Goal: Transaction & Acquisition: Book appointment/travel/reservation

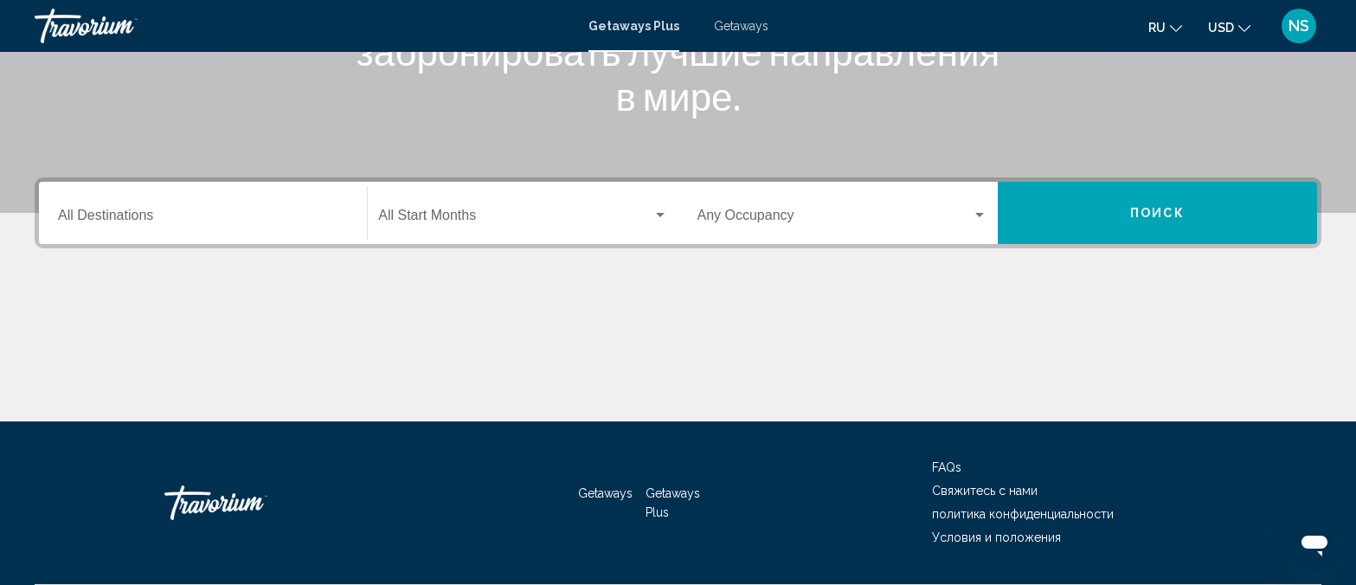
scroll to position [355, 0]
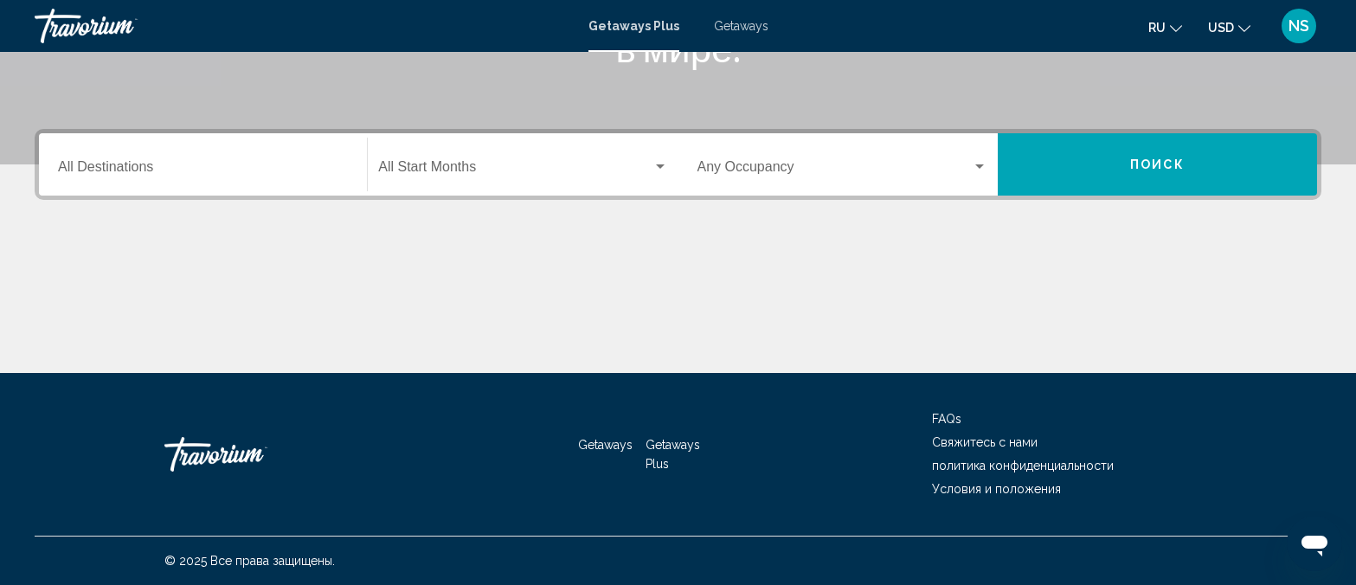
click at [130, 168] on input "Destination All Destinations" at bounding box center [203, 171] width 290 height 16
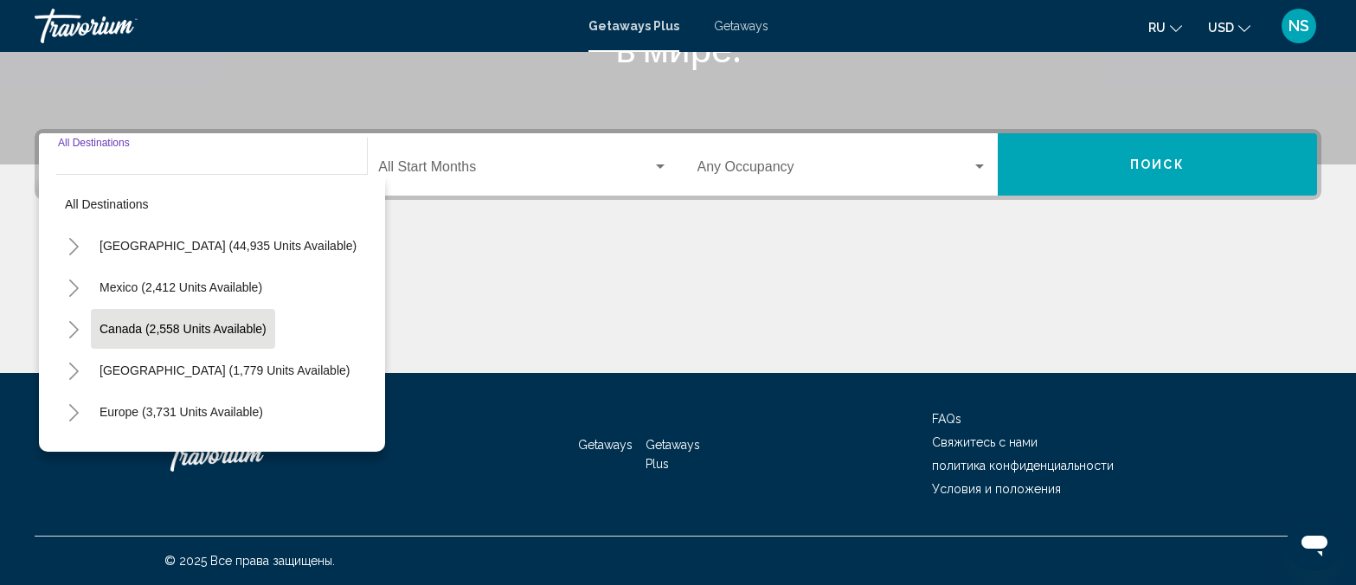
scroll to position [99, 0]
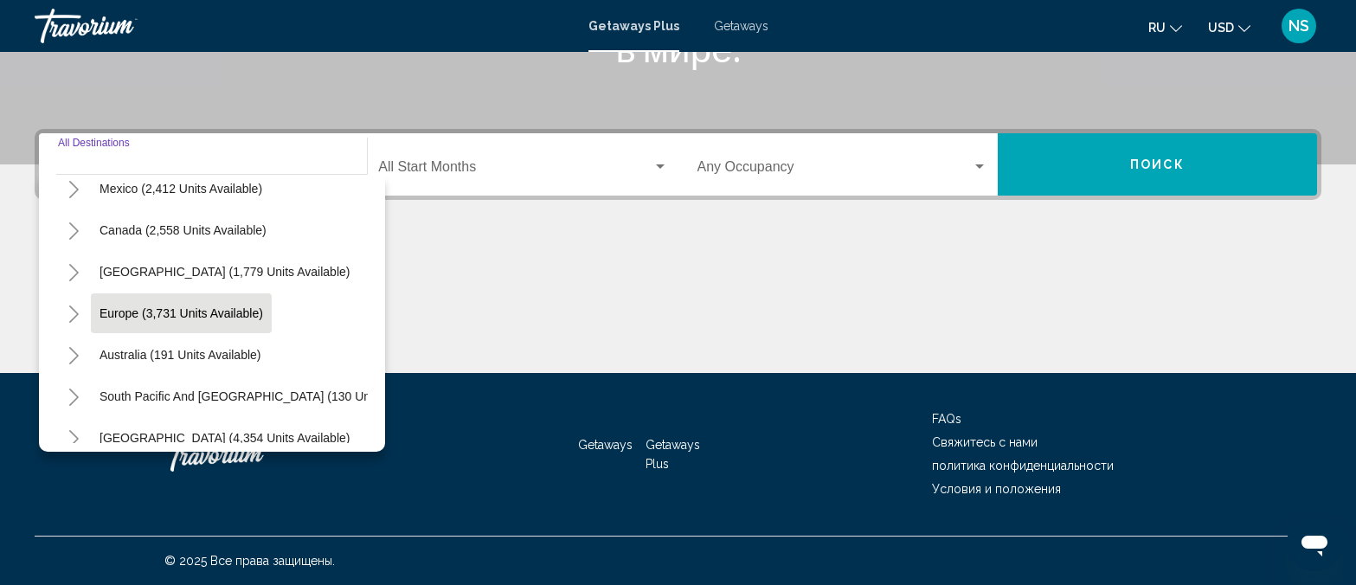
click at [186, 311] on span "Europe (3,731 units available)" at bounding box center [182, 313] width 164 height 14
type input "**********"
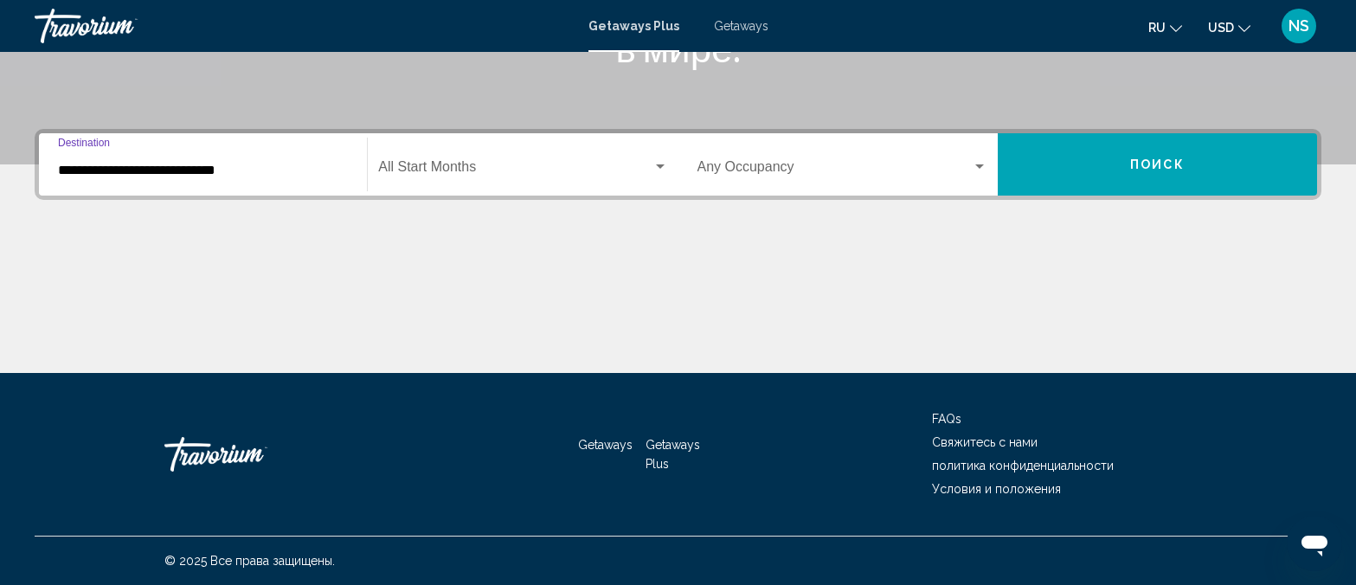
click at [658, 167] on div "Search widget" at bounding box center [660, 166] width 9 height 4
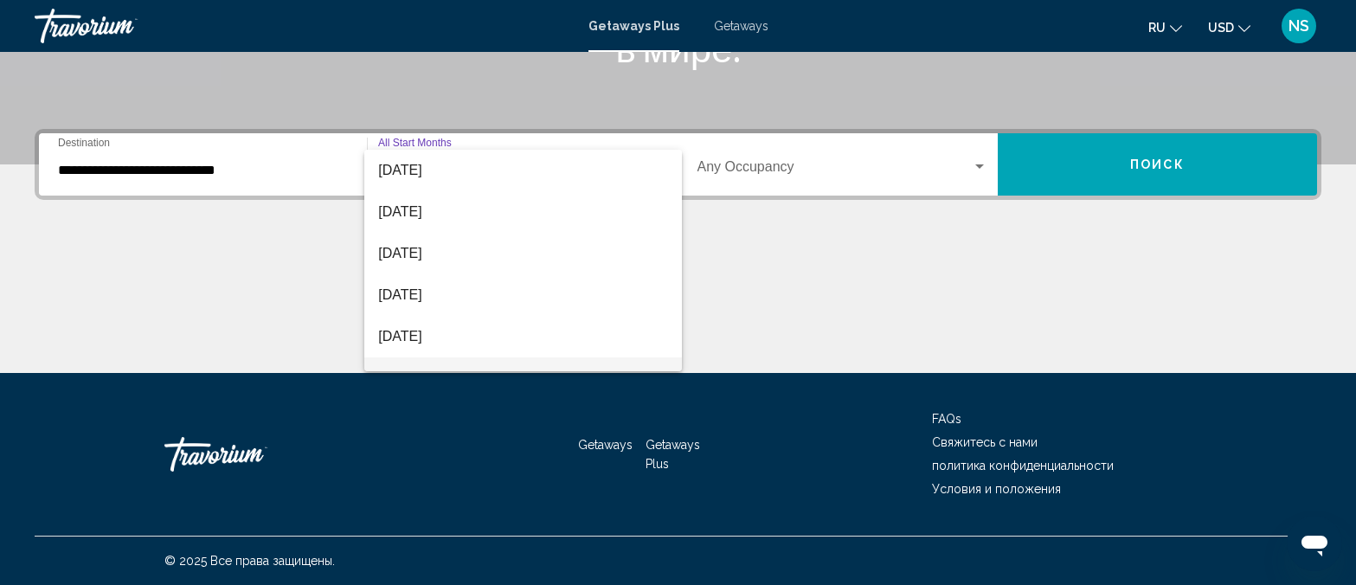
scroll to position [296, 0]
click at [428, 327] on span "June 2026" at bounding box center [522, 332] width 289 height 42
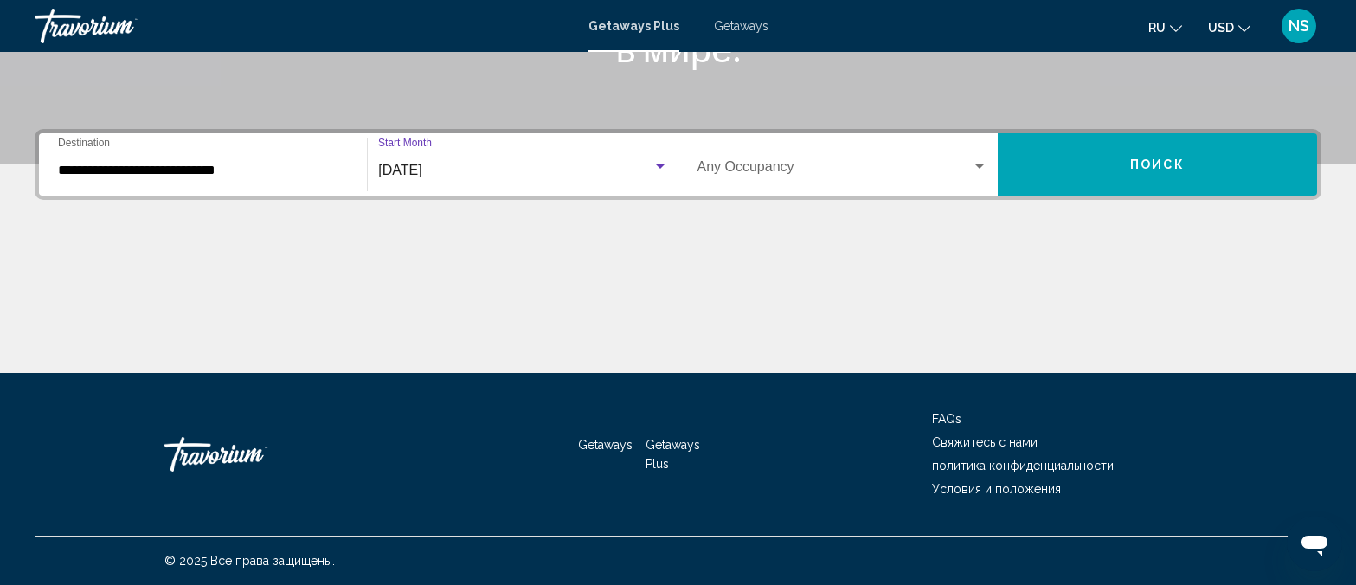
click at [980, 164] on div "Search widget" at bounding box center [980, 167] width 16 height 14
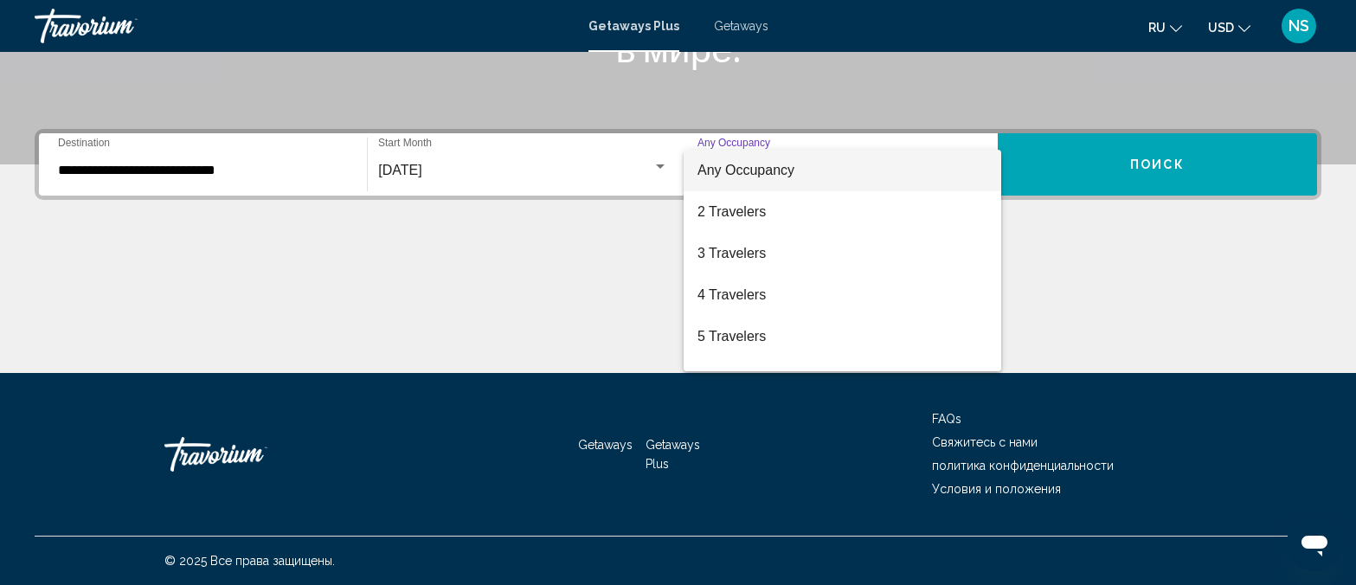
click at [980, 164] on div at bounding box center [678, 292] width 1356 height 585
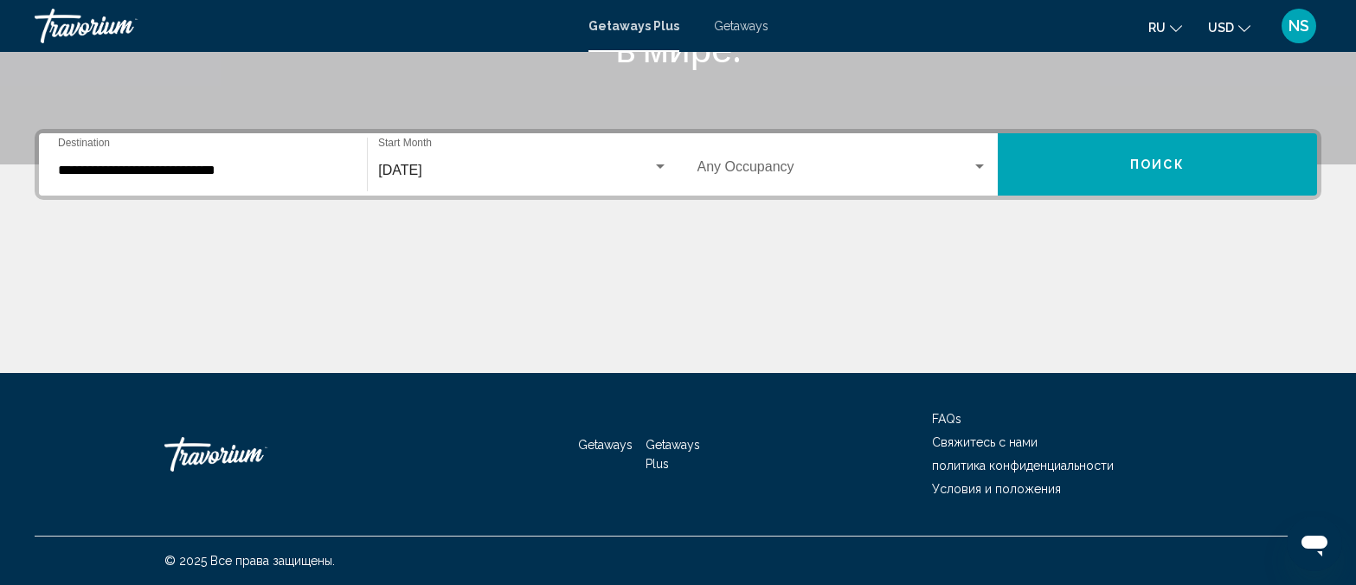
click at [979, 165] on div "Search widget" at bounding box center [979, 166] width 9 height 4
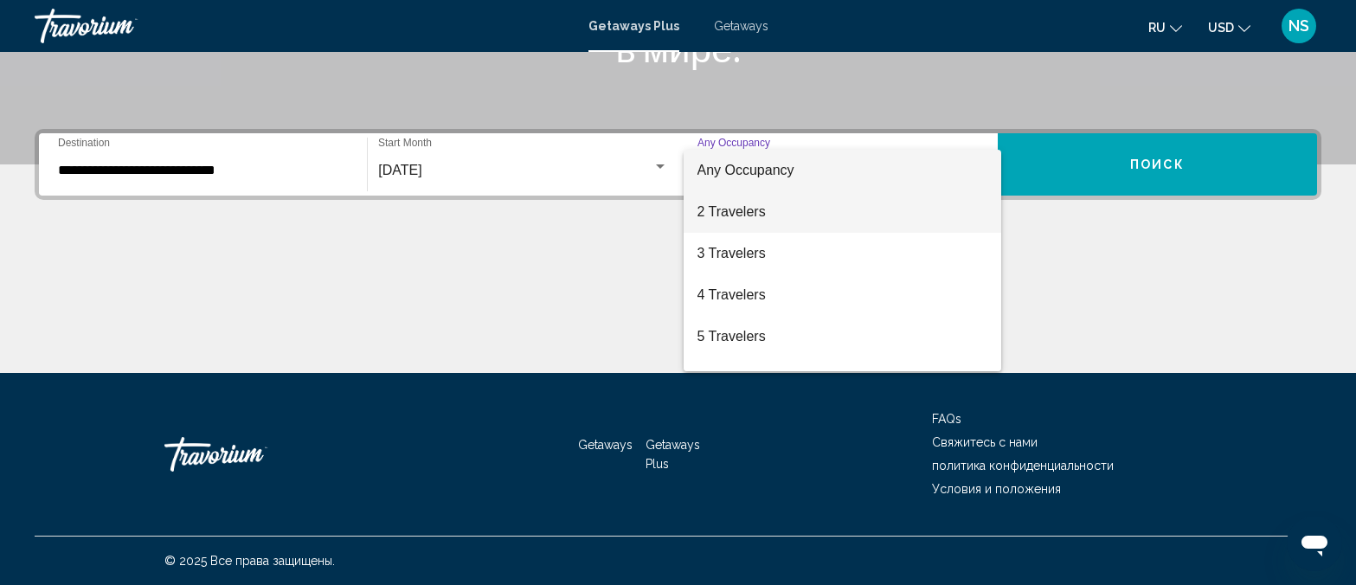
click at [754, 217] on span "2 Travelers" at bounding box center [842, 212] width 290 height 42
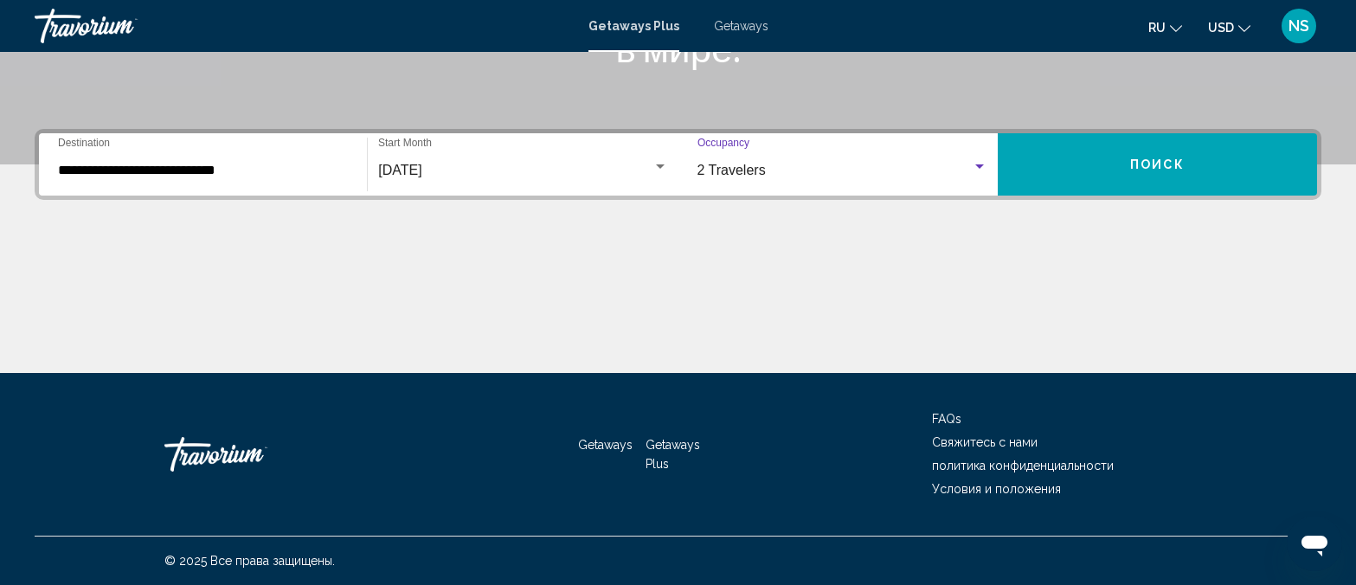
click at [1147, 168] on span "Поиск" at bounding box center [1157, 165] width 55 height 14
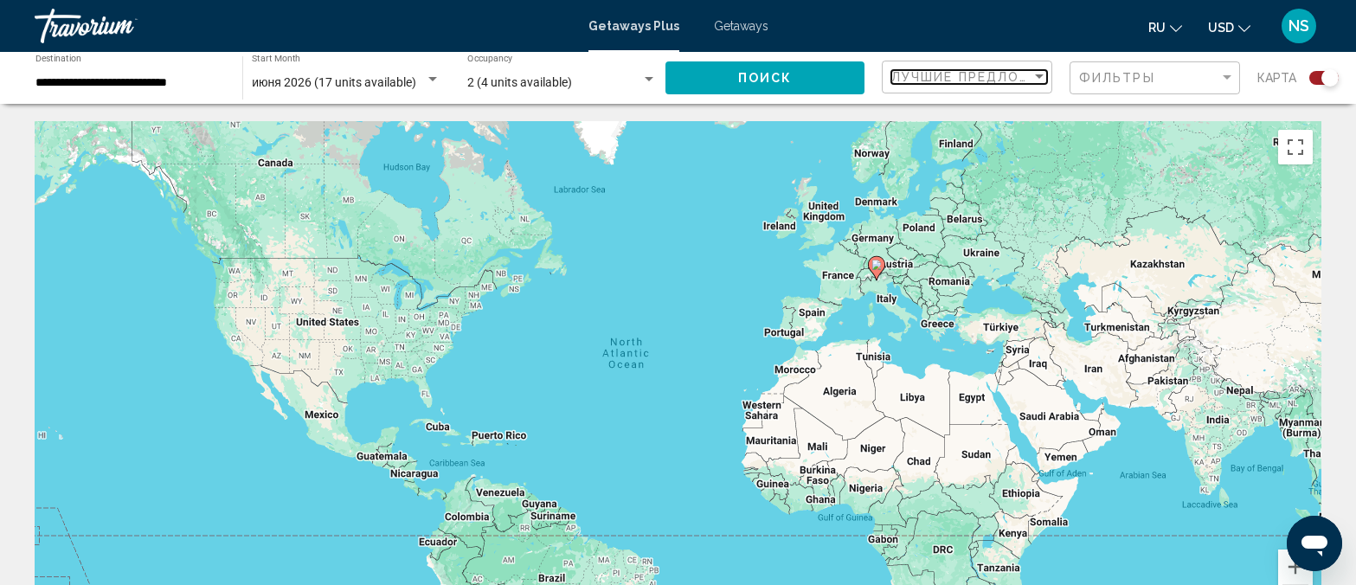
click at [1013, 75] on span "Лучшие предложения" at bounding box center [982, 77] width 183 height 14
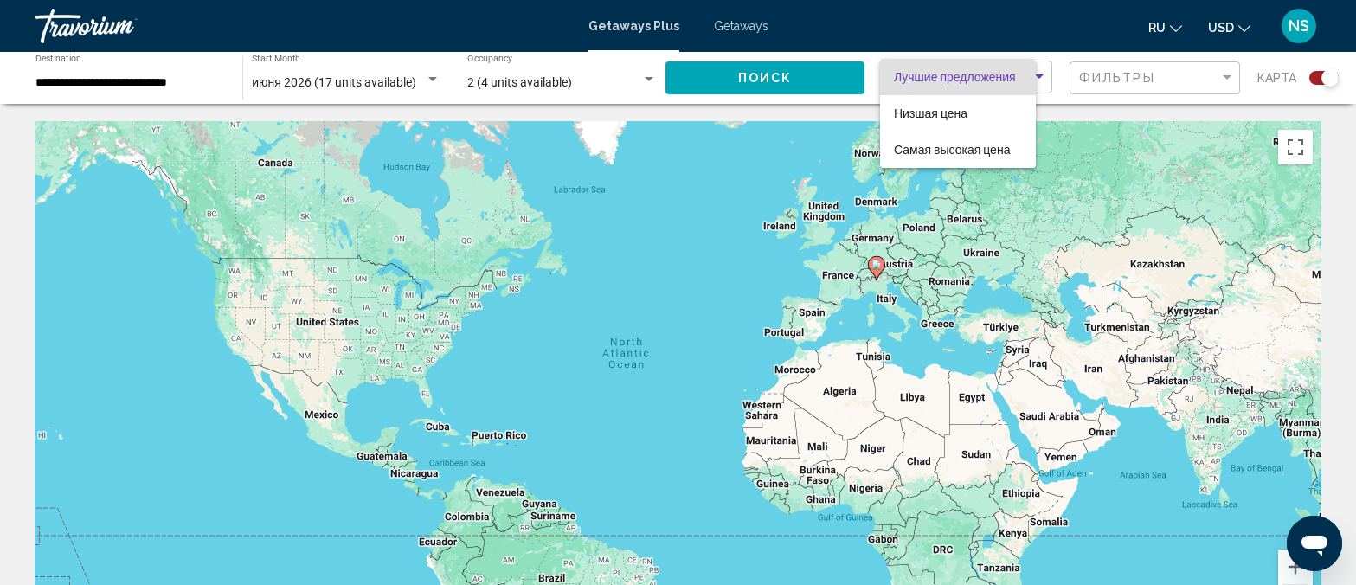
click at [1013, 75] on span "Лучшие предложения" at bounding box center [955, 77] width 122 height 14
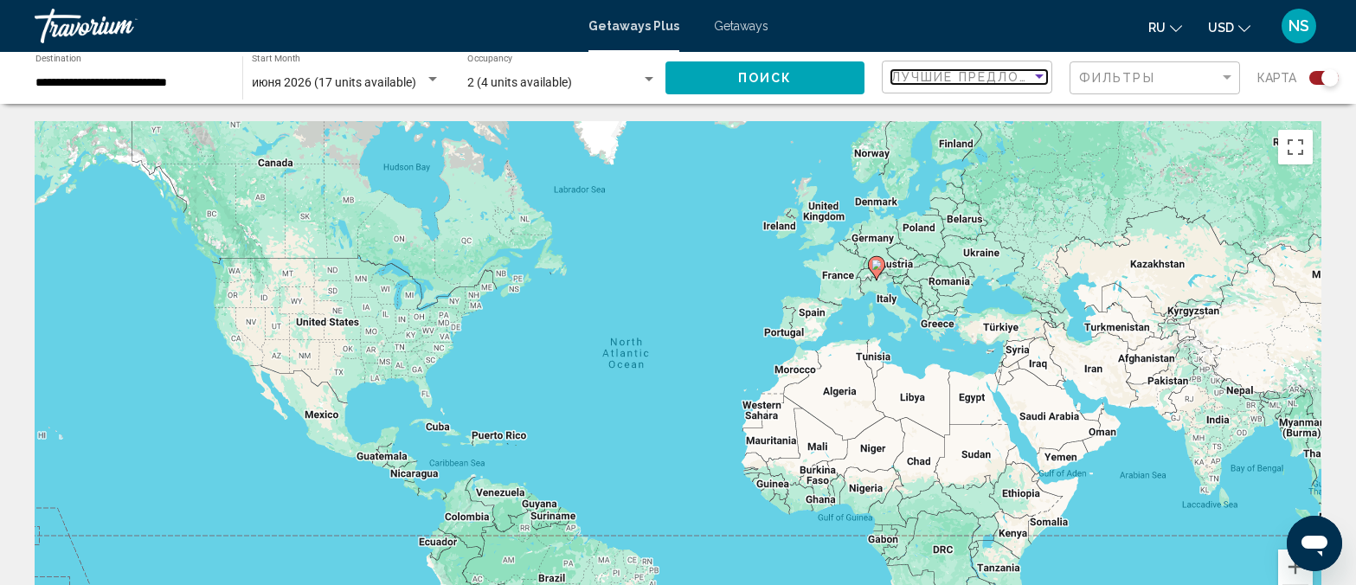
click at [1013, 75] on span "Лучшие предложения" at bounding box center [982, 77] width 183 height 14
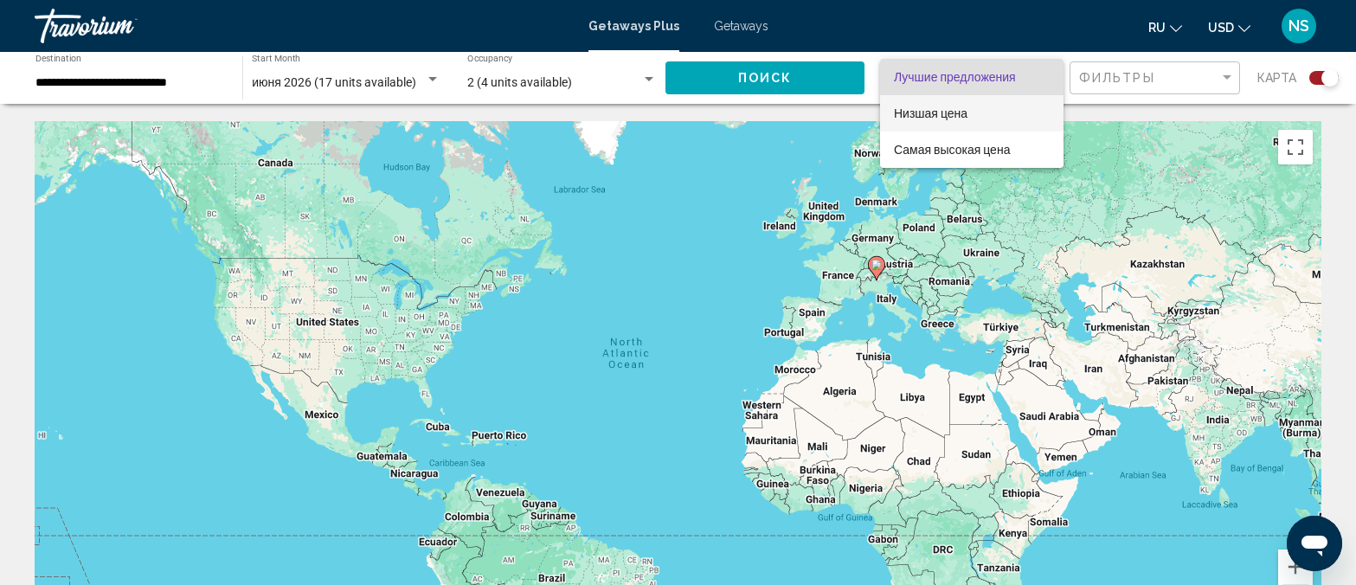
click at [954, 110] on span "Низшая цена" at bounding box center [931, 113] width 74 height 14
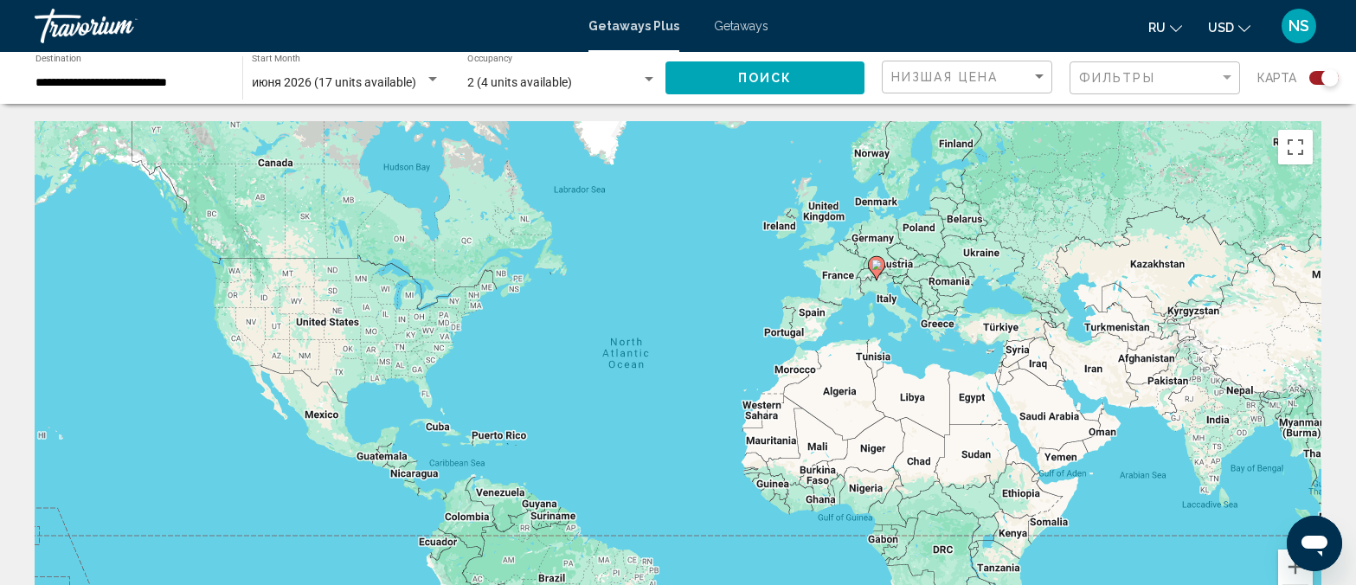
click at [1155, 71] on div "Фильтры" at bounding box center [1149, 78] width 140 height 14
click at [1224, 77] on div "Filter" at bounding box center [1227, 78] width 16 height 14
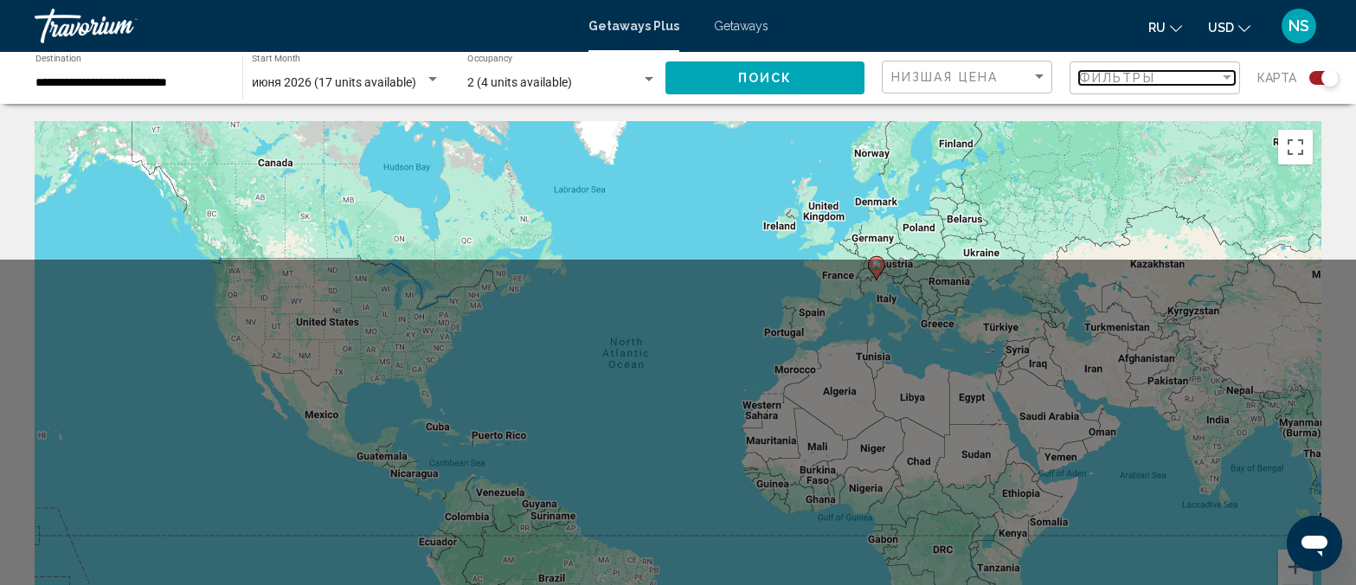
click at [1224, 77] on div "Filter" at bounding box center [1227, 78] width 16 height 14
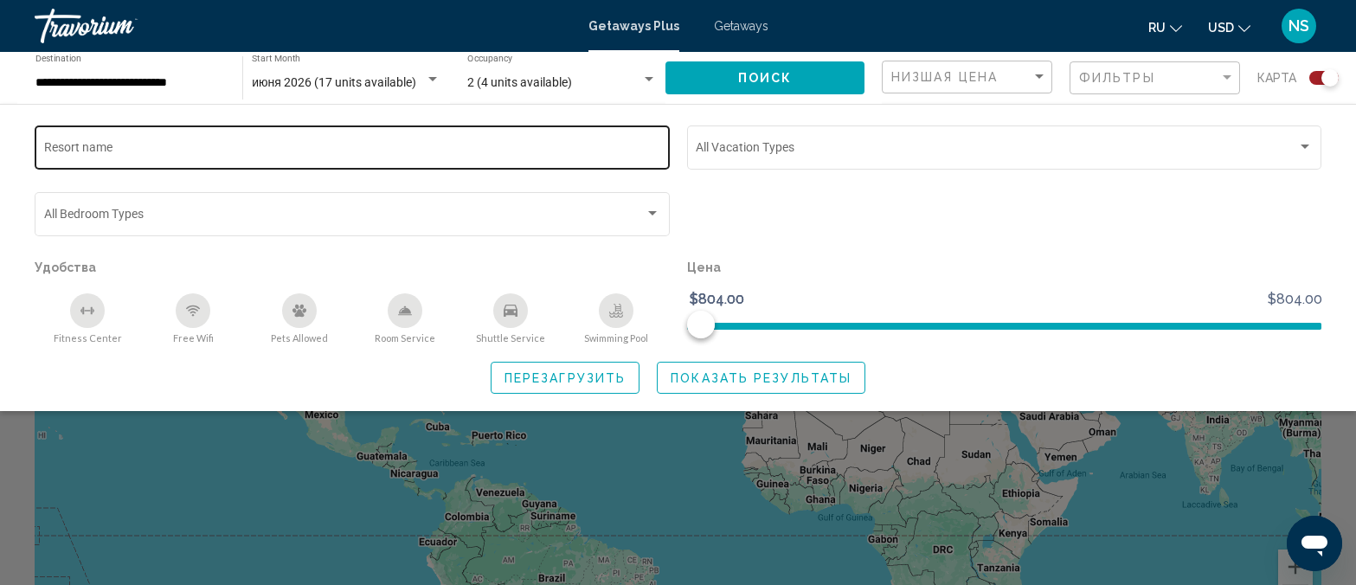
click at [125, 150] on input "Resort name" at bounding box center [352, 151] width 617 height 14
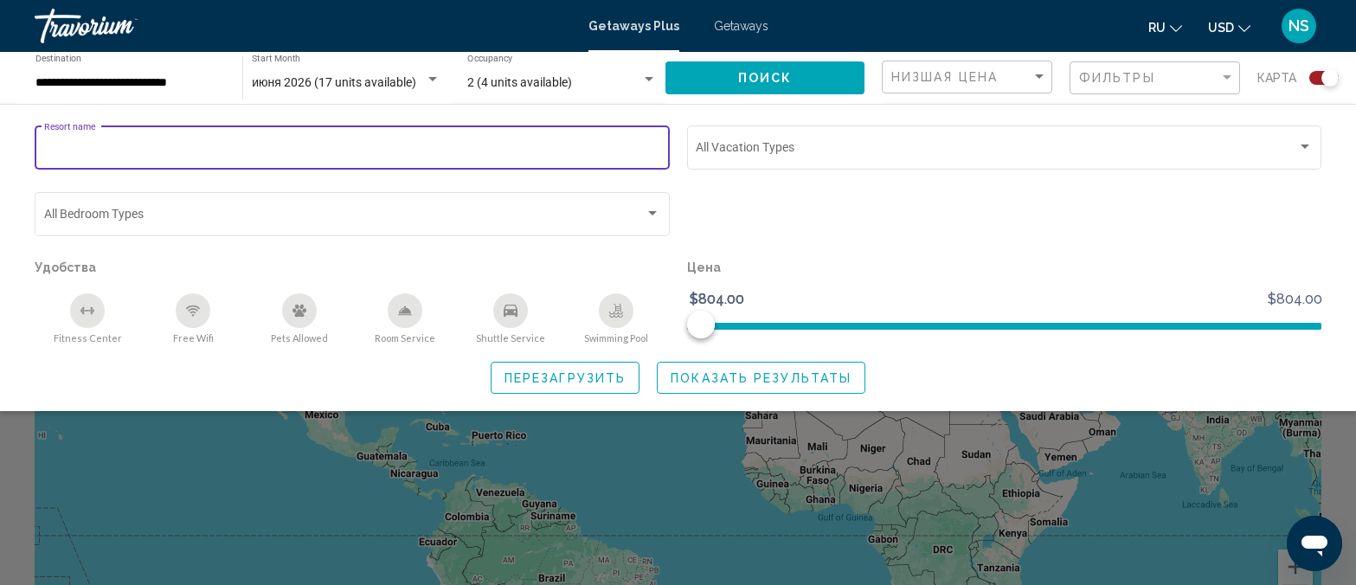
click at [125, 150] on input "Resort name" at bounding box center [352, 151] width 617 height 14
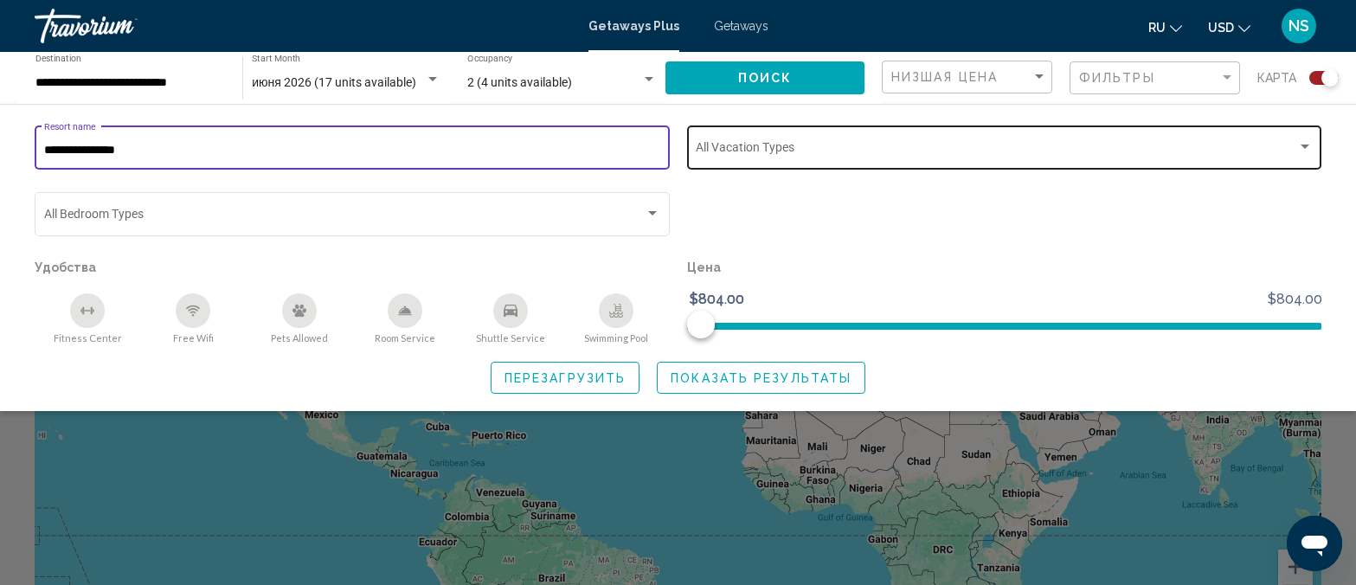
type input "**********"
click at [809, 145] on span "Search widget" at bounding box center [996, 151] width 601 height 14
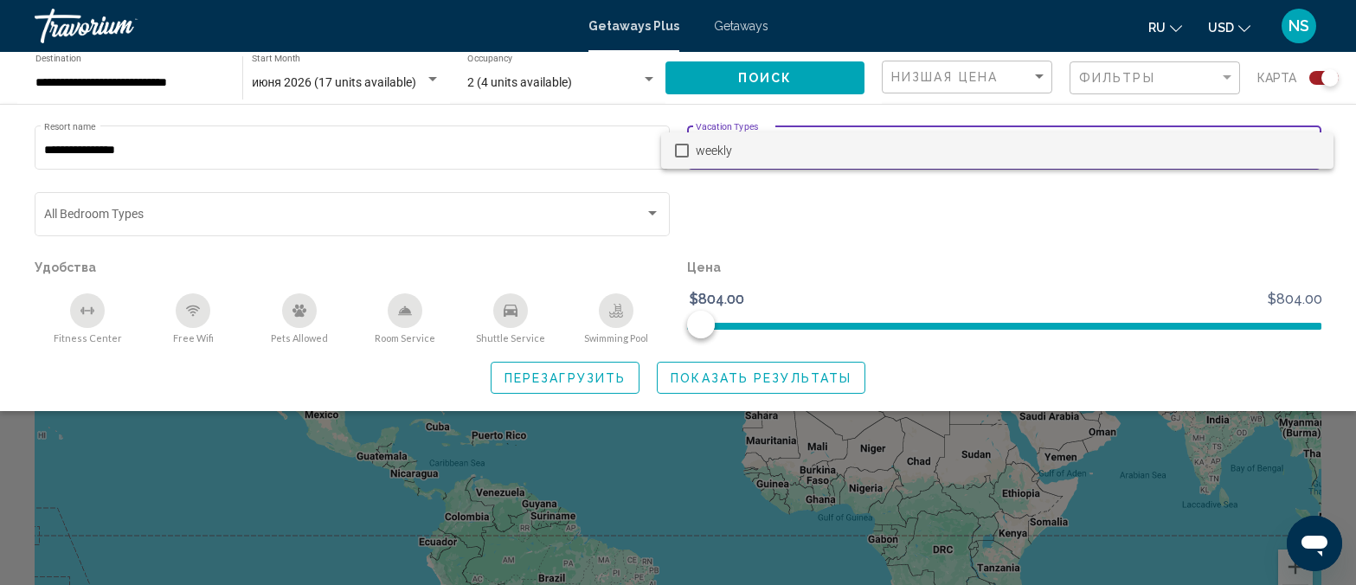
click at [677, 151] on mat-pseudo-checkbox at bounding box center [682, 151] width 14 height 14
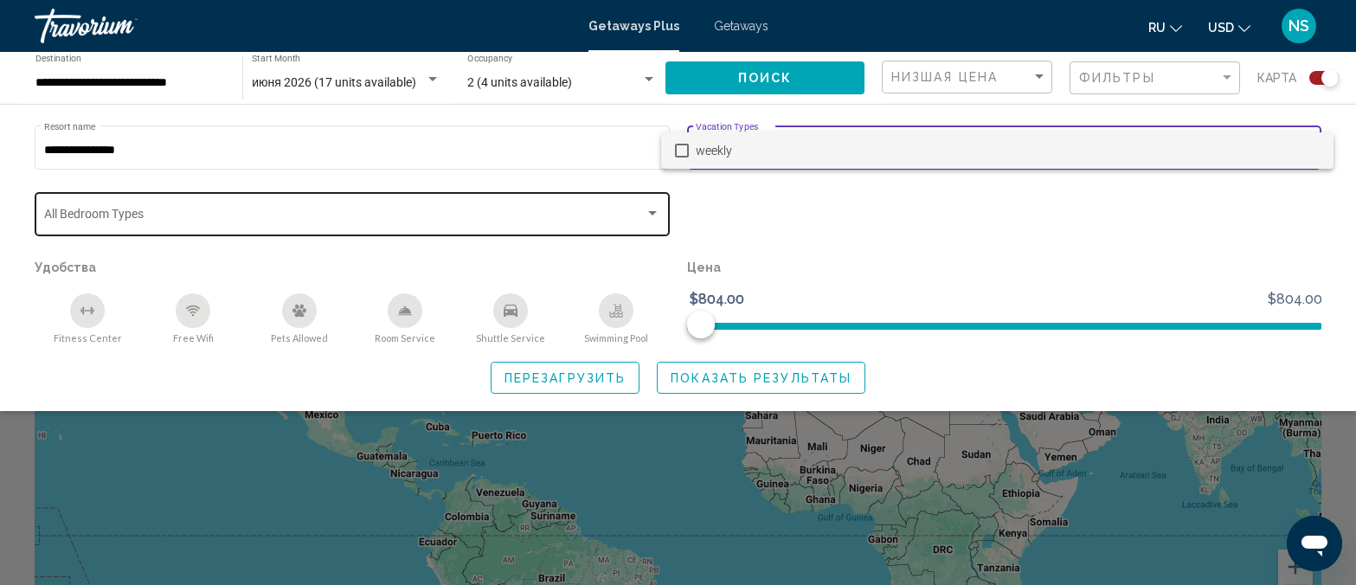
click at [235, 215] on div at bounding box center [678, 292] width 1356 height 585
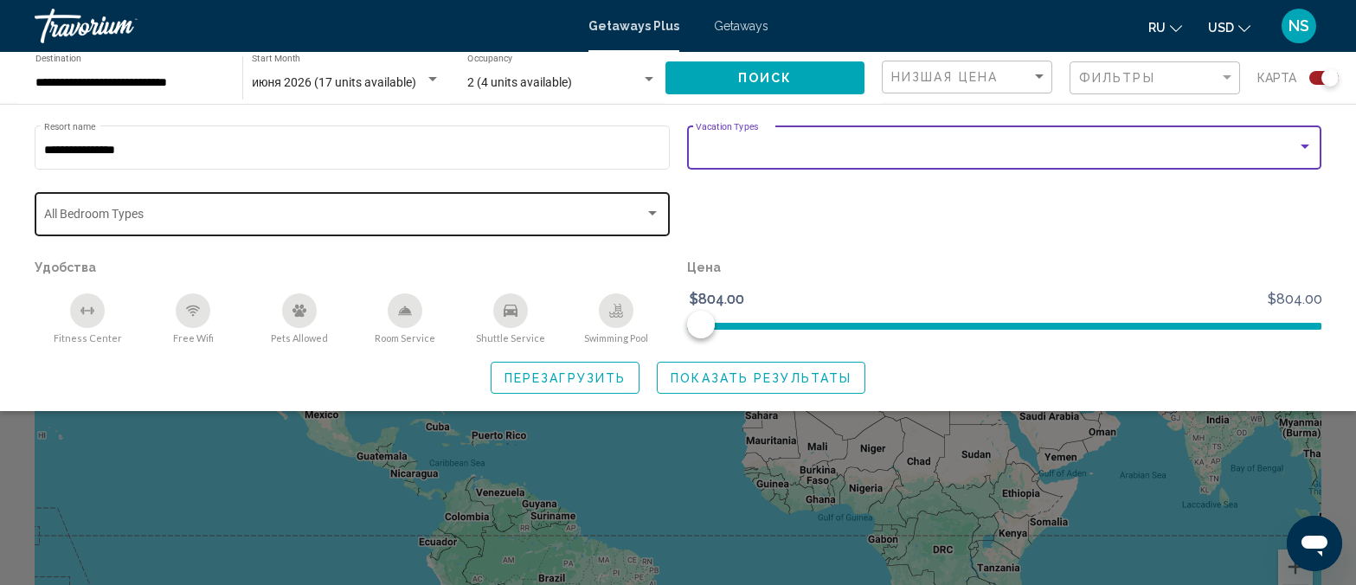
click at [235, 212] on span "Search widget" at bounding box center [344, 217] width 601 height 14
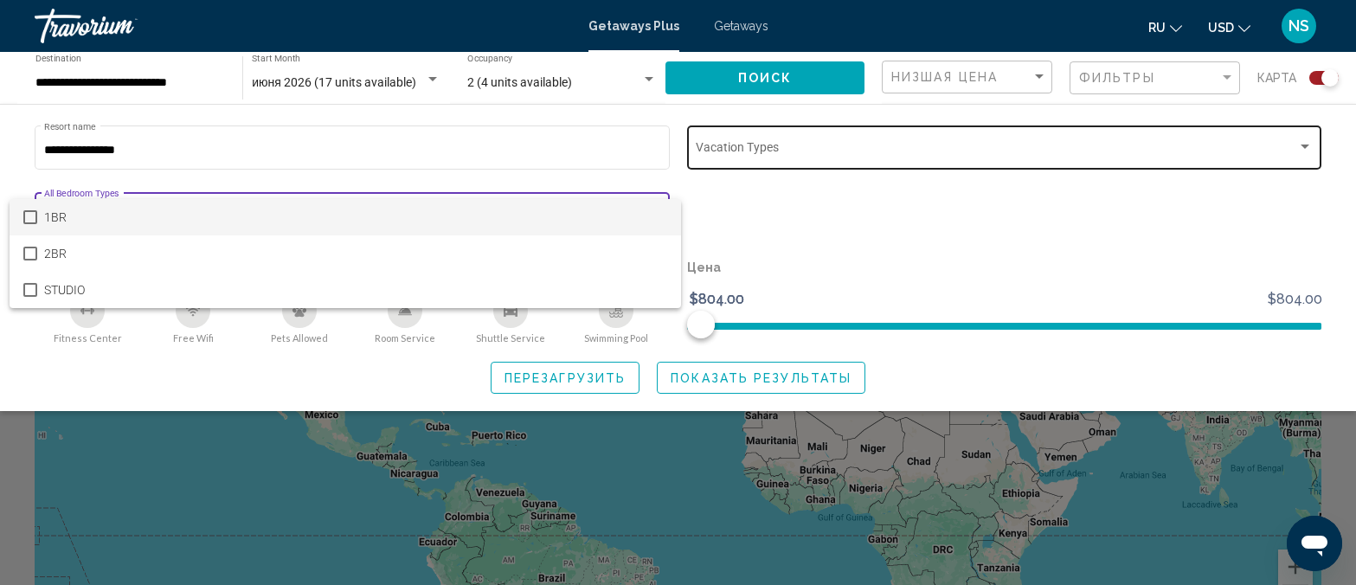
click at [634, 212] on span "1BR" at bounding box center [356, 217] width 624 height 36
click at [819, 208] on div at bounding box center [678, 292] width 1356 height 585
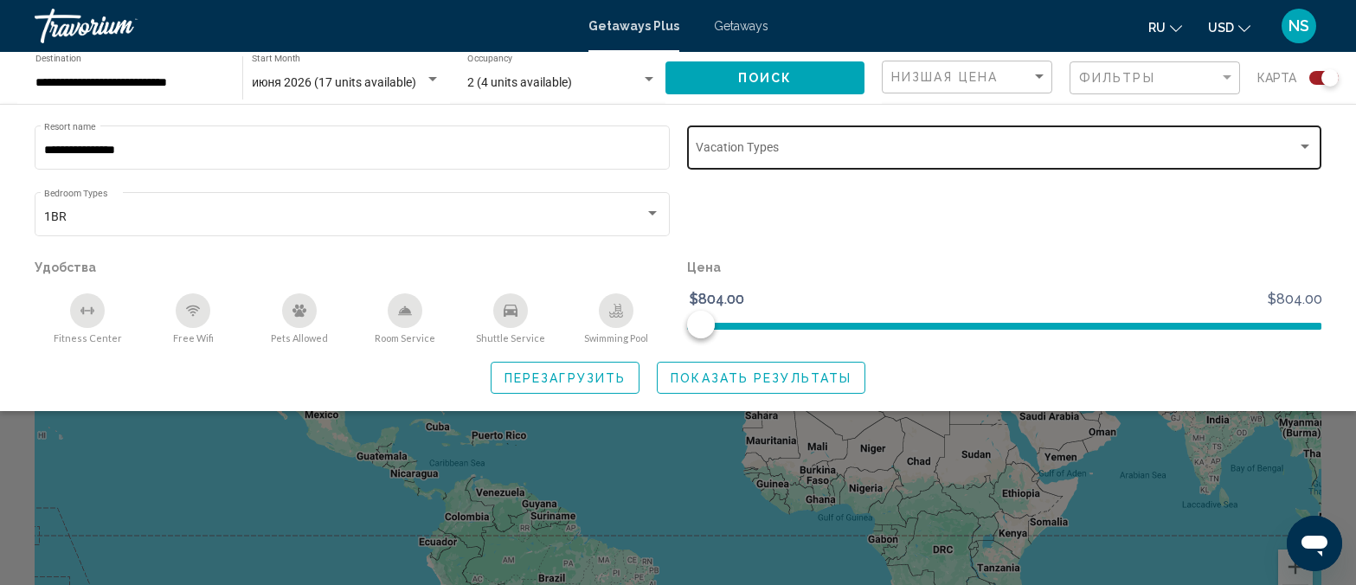
click at [182, 306] on div "Free Wifi" at bounding box center [193, 310] width 35 height 35
click at [753, 384] on span "Показать результаты" at bounding box center [761, 378] width 181 height 14
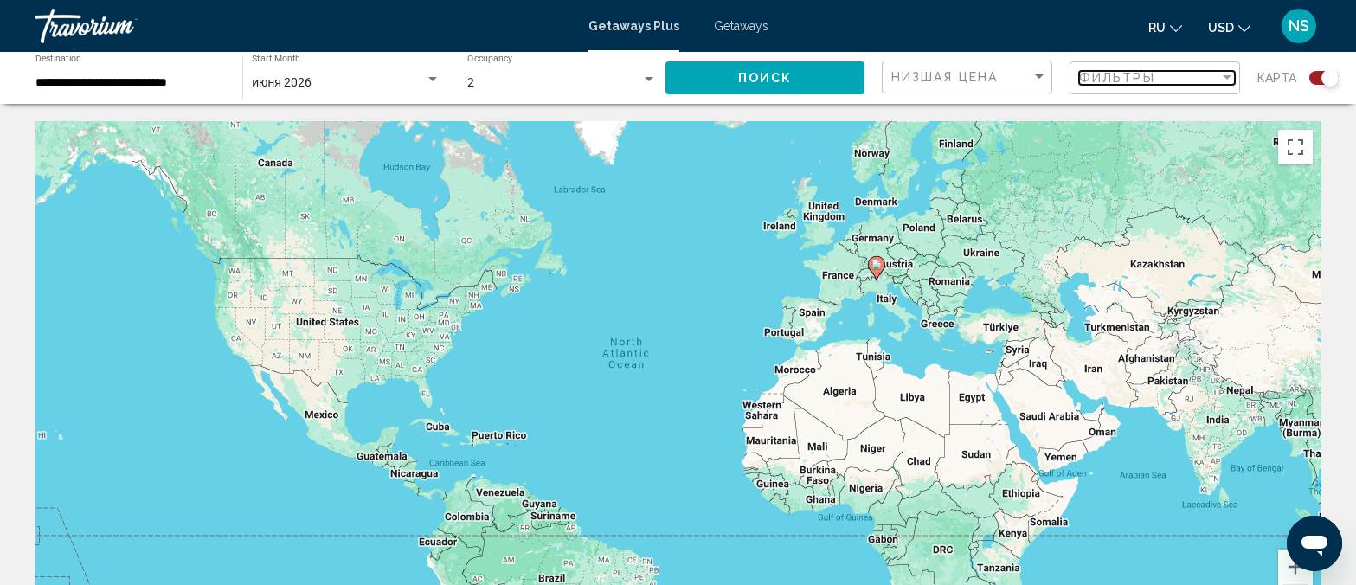
click at [1108, 77] on span "Фильтры" at bounding box center [1117, 78] width 76 height 14
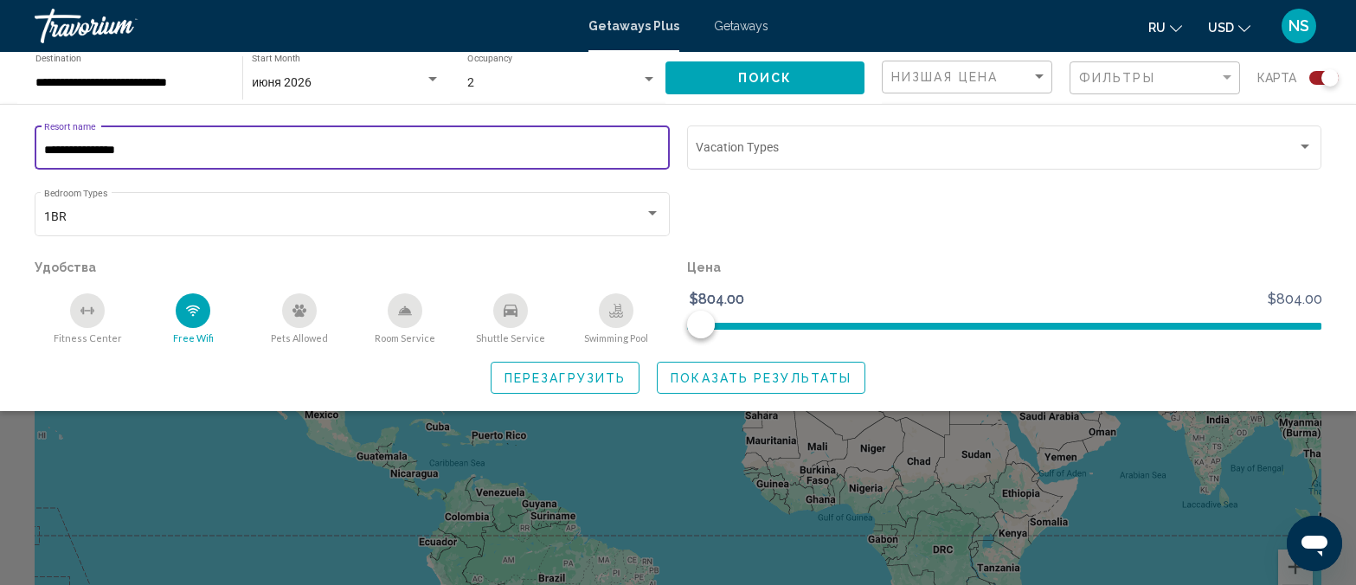
click at [142, 151] on input "**********" at bounding box center [352, 151] width 617 height 14
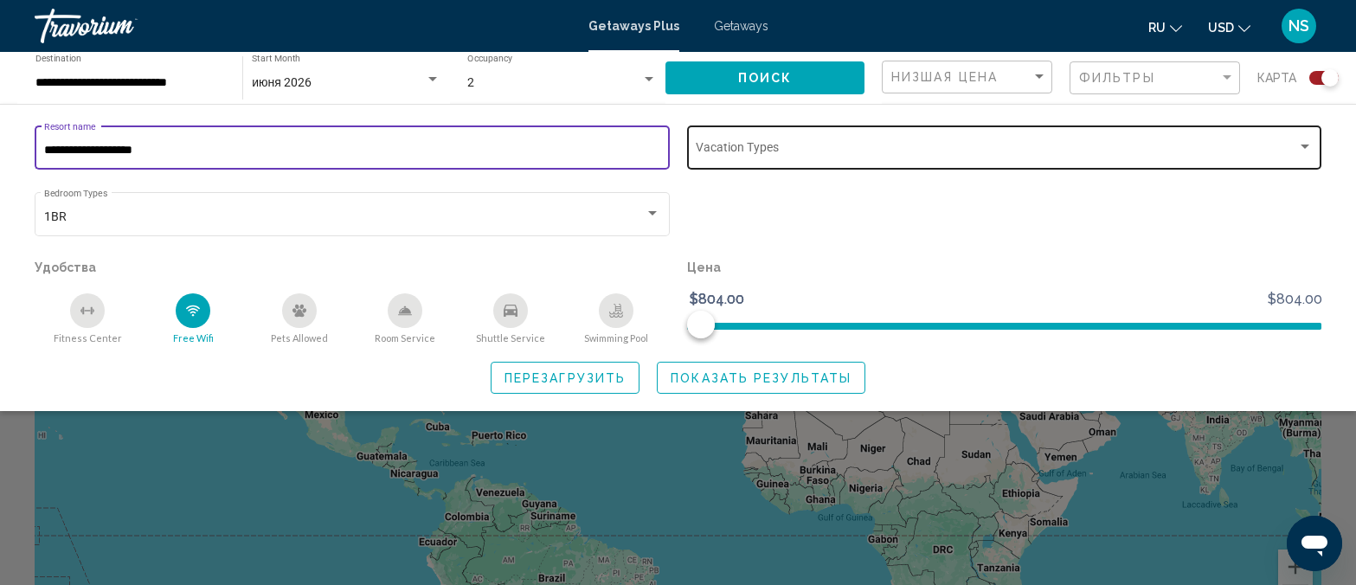
type input "**********"
click at [836, 147] on span "Search widget" at bounding box center [996, 151] width 601 height 14
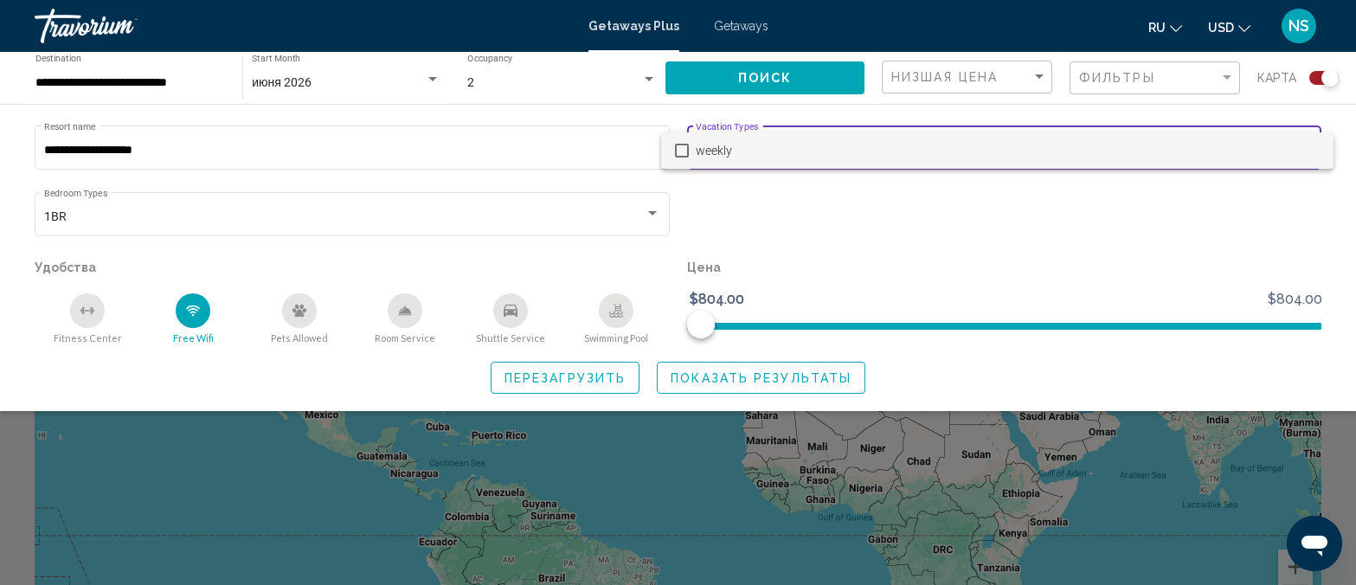
click at [684, 151] on mat-pseudo-checkbox at bounding box center [682, 151] width 14 height 14
click at [761, 145] on span "weekly" at bounding box center [1008, 150] width 624 height 36
click at [688, 151] on mat-pseudo-checkbox at bounding box center [682, 151] width 14 height 14
click at [755, 373] on div at bounding box center [678, 292] width 1356 height 585
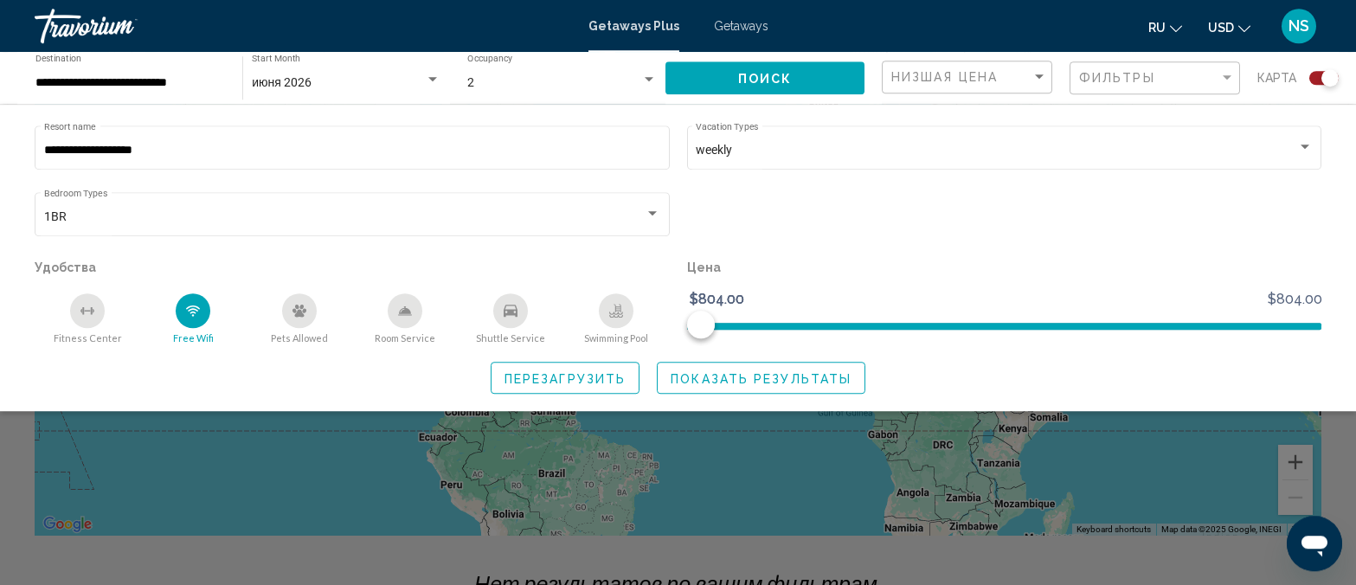
scroll to position [341, 0]
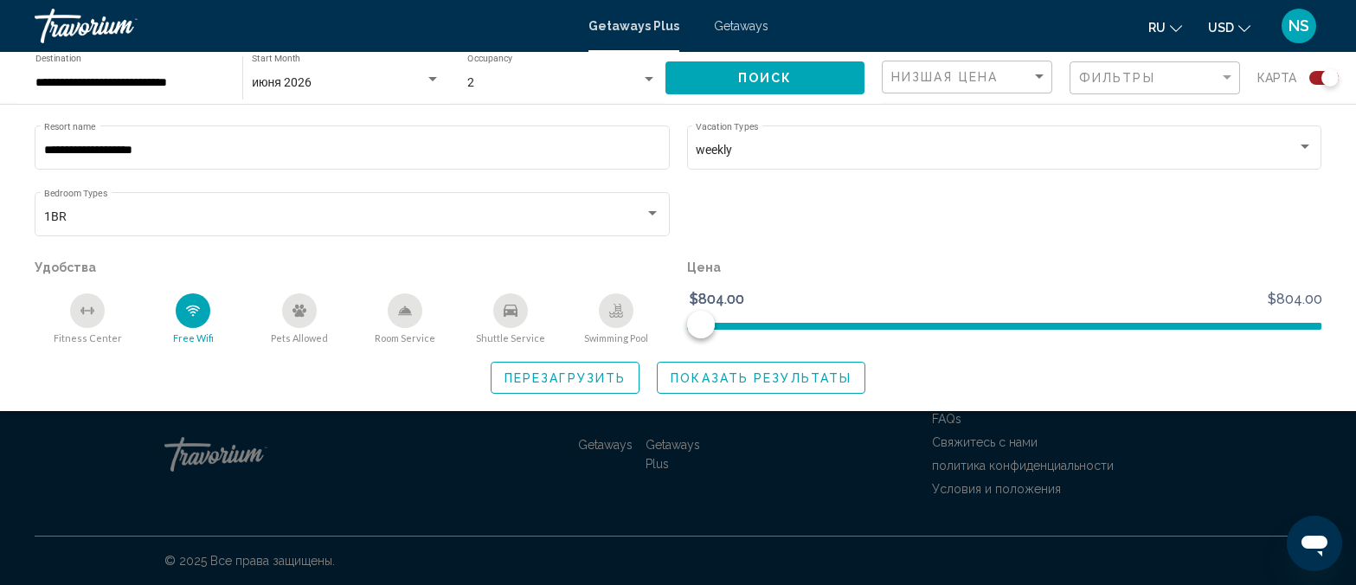
click at [768, 383] on span "Показать результаты" at bounding box center [761, 378] width 181 height 14
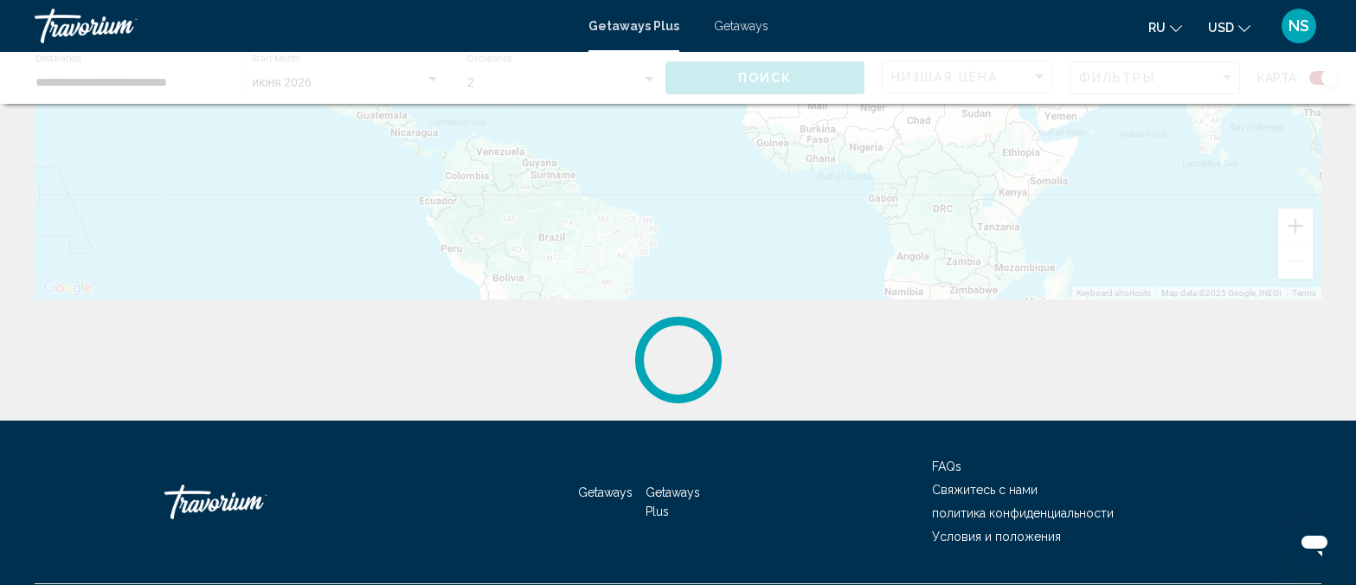
click at [768, 299] on div "Main content" at bounding box center [678, 39] width 1287 height 519
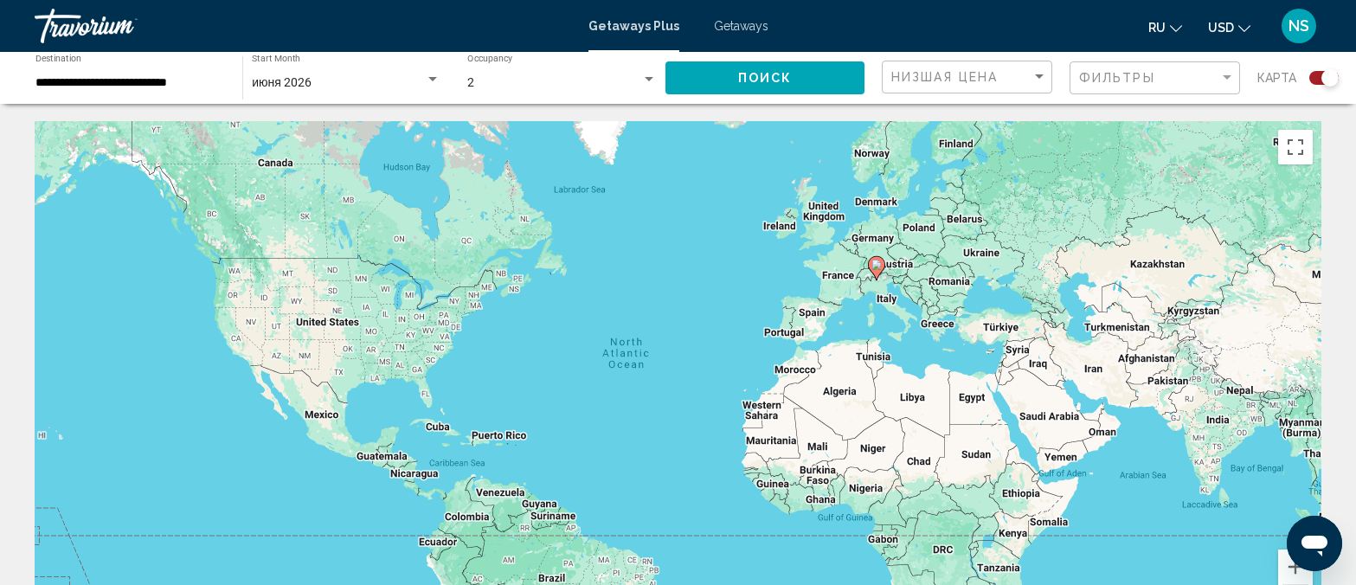
click at [357, 76] on div "июня 2026" at bounding box center [338, 83] width 173 height 14
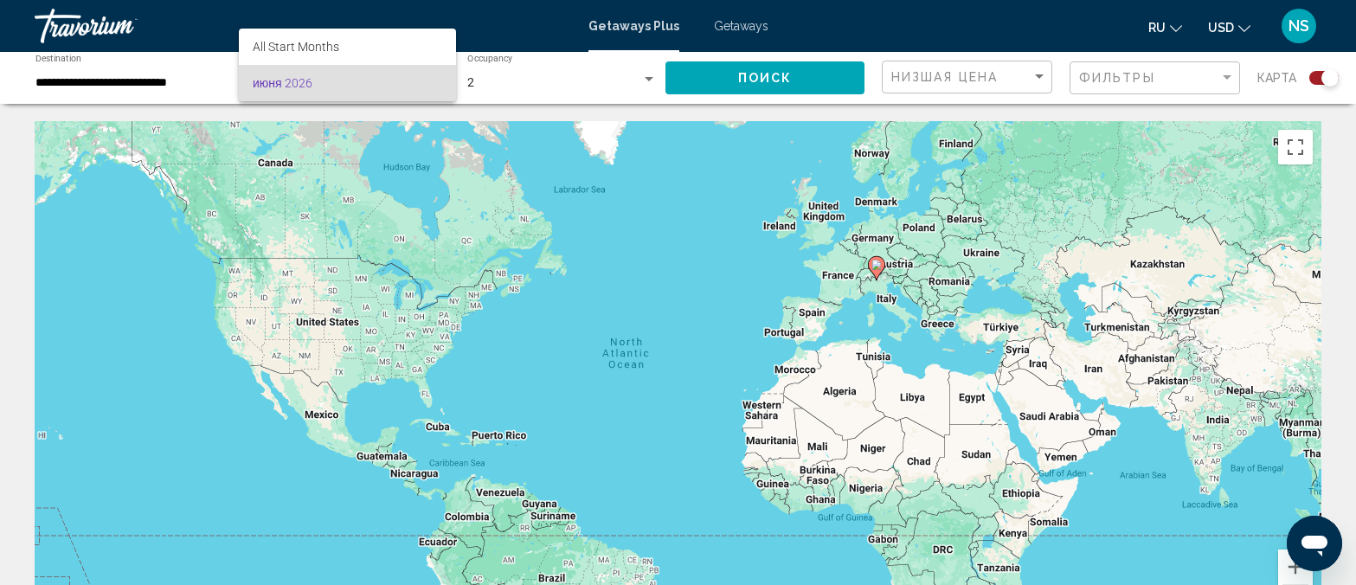
click at [606, 73] on div at bounding box center [678, 292] width 1356 height 585
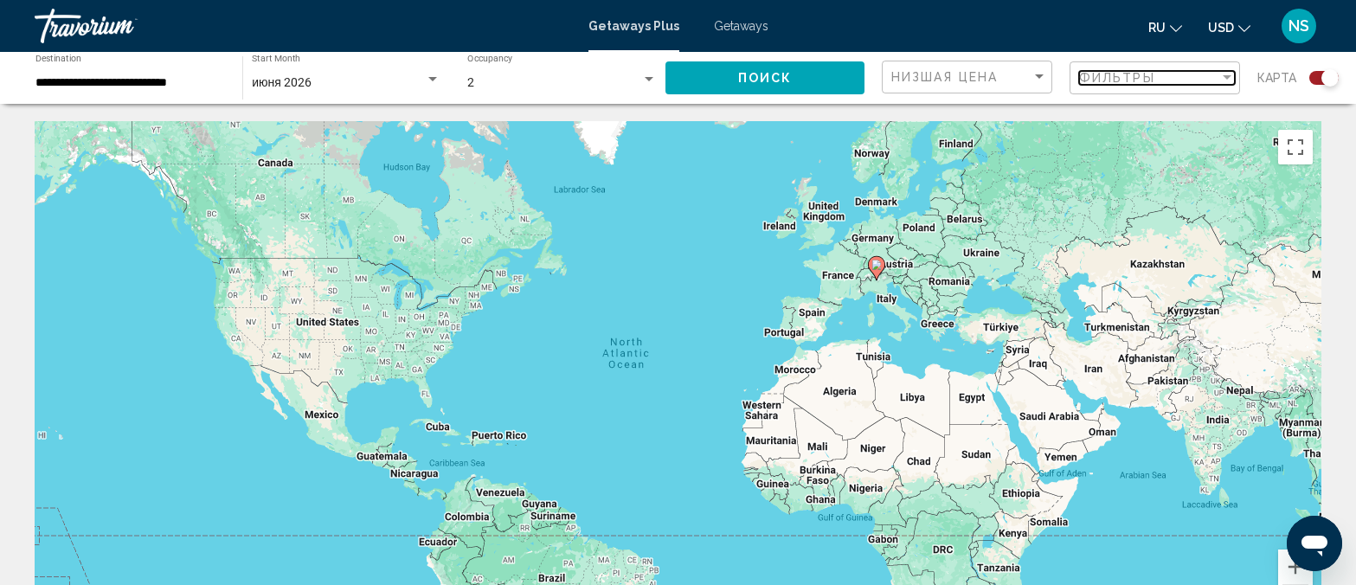
click at [1160, 74] on div "Фильтры" at bounding box center [1149, 78] width 140 height 14
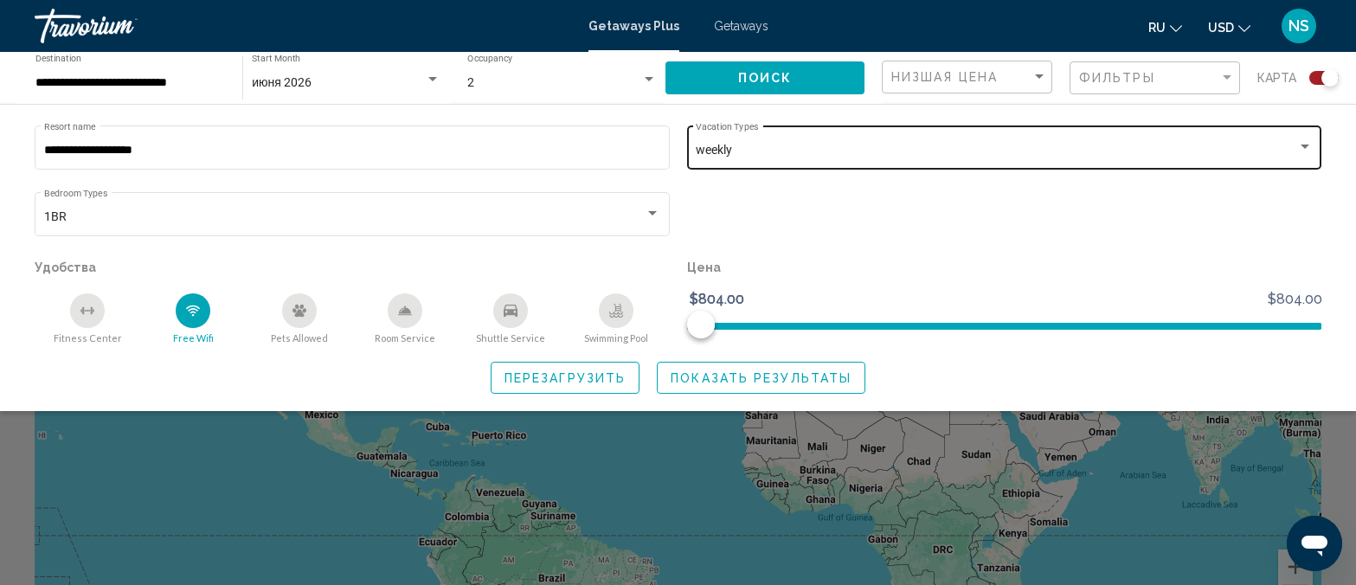
click at [1307, 143] on div "Search widget" at bounding box center [1305, 147] width 16 height 14
click at [1307, 143] on body "**********" at bounding box center [678, 292] width 1356 height 585
click at [677, 148] on mat-pseudo-checkbox at bounding box center [682, 151] width 14 height 14
click at [684, 153] on mat-pseudo-checkbox at bounding box center [682, 151] width 14 height 14
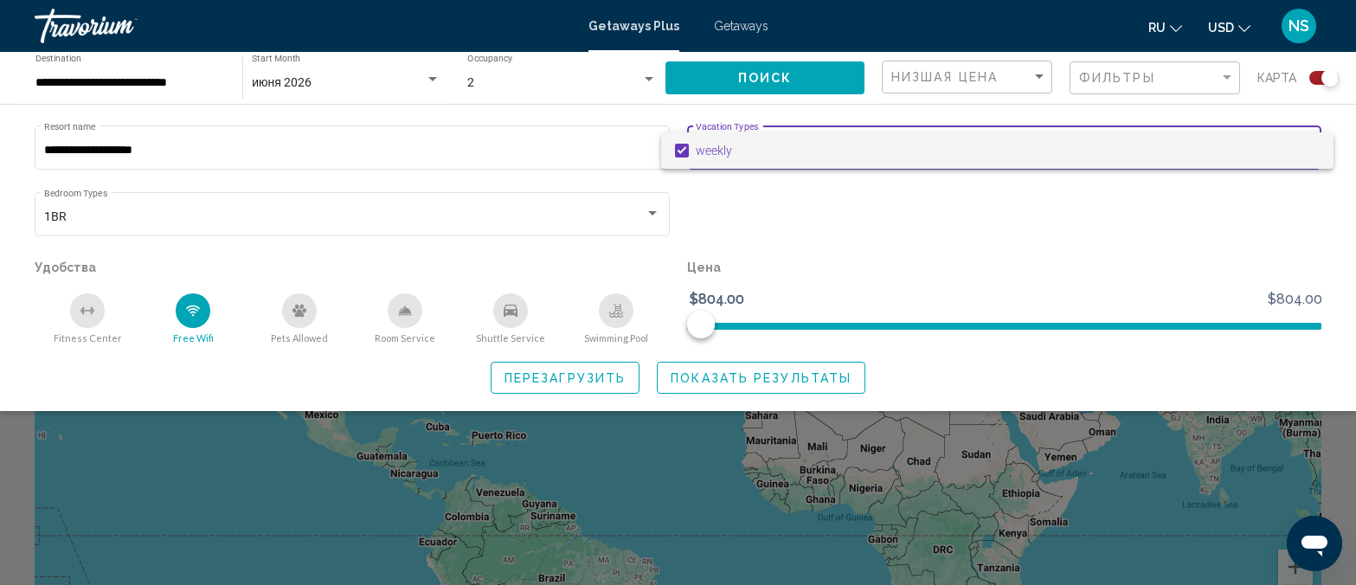
click at [684, 153] on mat-pseudo-checkbox at bounding box center [682, 151] width 14 height 14
click at [748, 182] on div at bounding box center [678, 292] width 1356 height 585
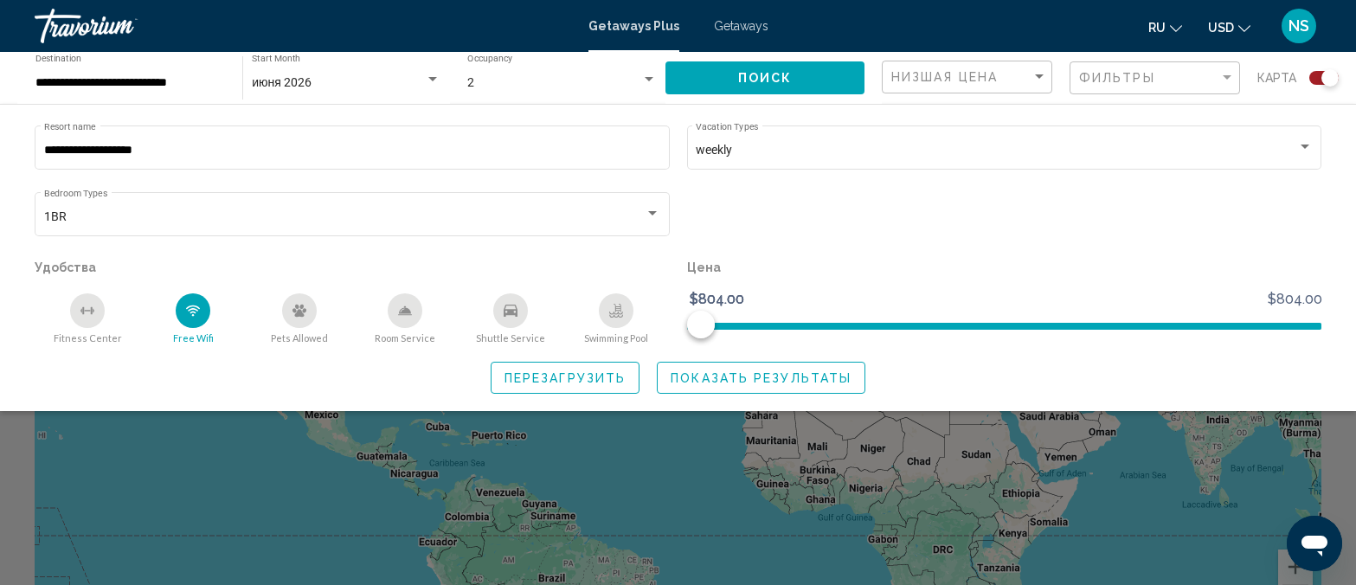
click at [717, 379] on span "Показать результаты" at bounding box center [761, 378] width 181 height 14
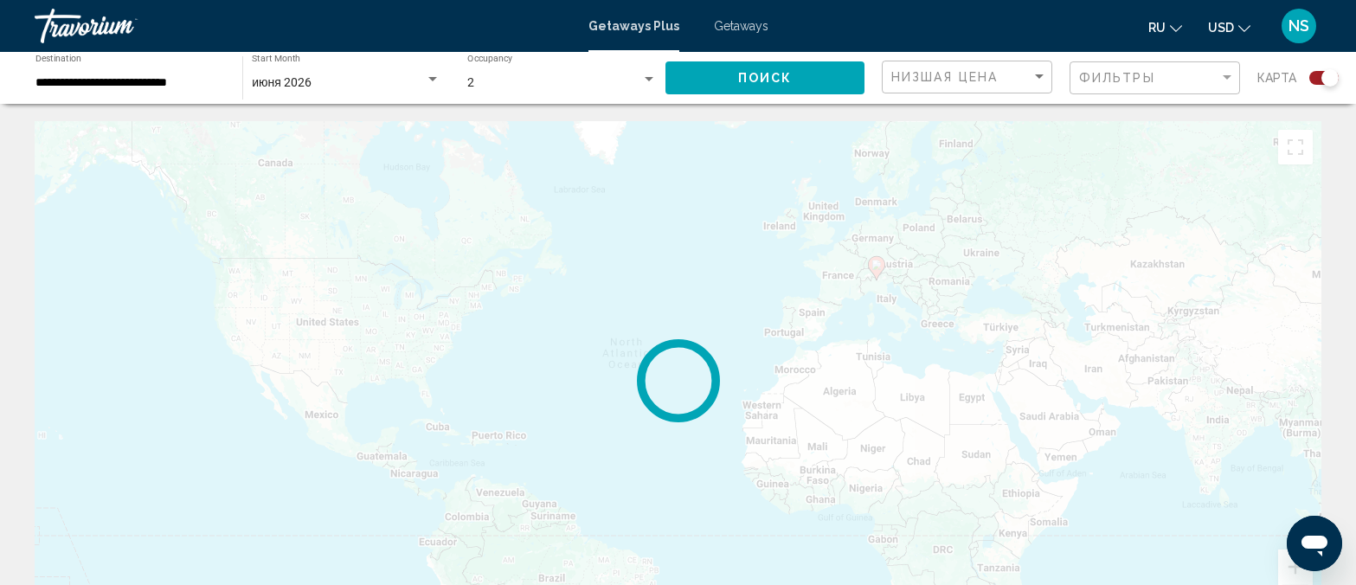
click at [717, 379] on icon "Main content" at bounding box center [678, 381] width 102 height 102
click at [717, 379] on div "To activate drag with keyboard, press Alt + Enter. Once in keyboard drag state,…" at bounding box center [678, 380] width 1287 height 519
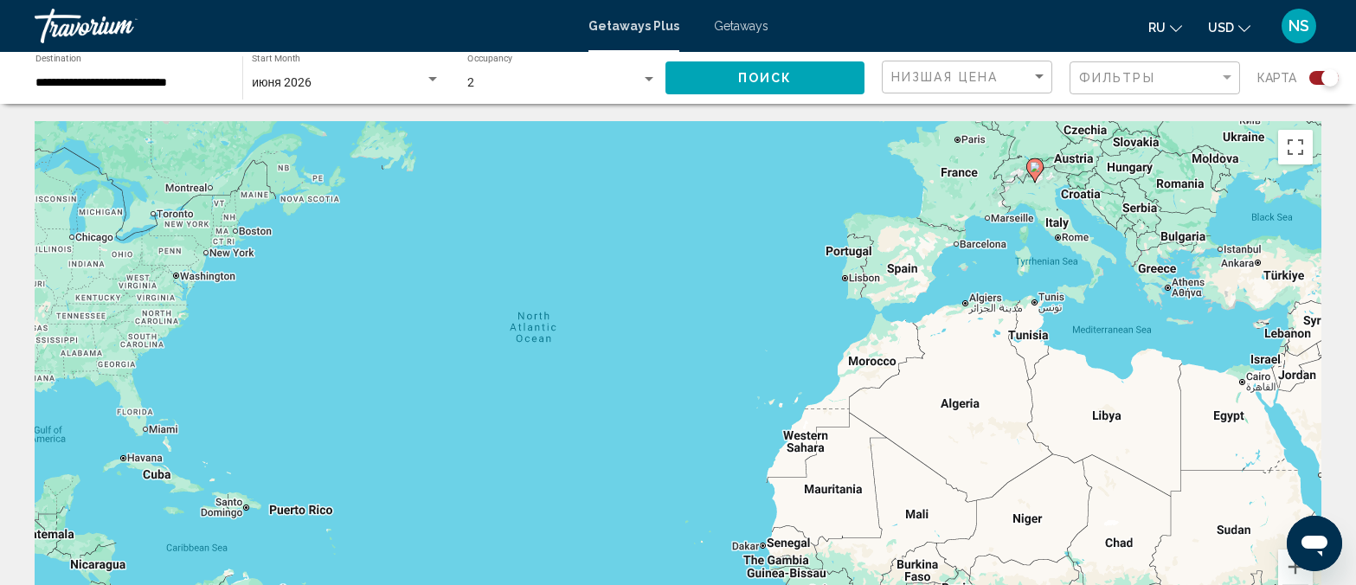
click at [1053, 286] on div "To activate drag with keyboard, press Alt + Enter. Once in keyboard drag state,…" at bounding box center [678, 380] width 1287 height 519
click at [1052, 286] on div "To activate drag with keyboard, press Alt + Enter. Once in keyboard drag state,…" at bounding box center [678, 380] width 1287 height 519
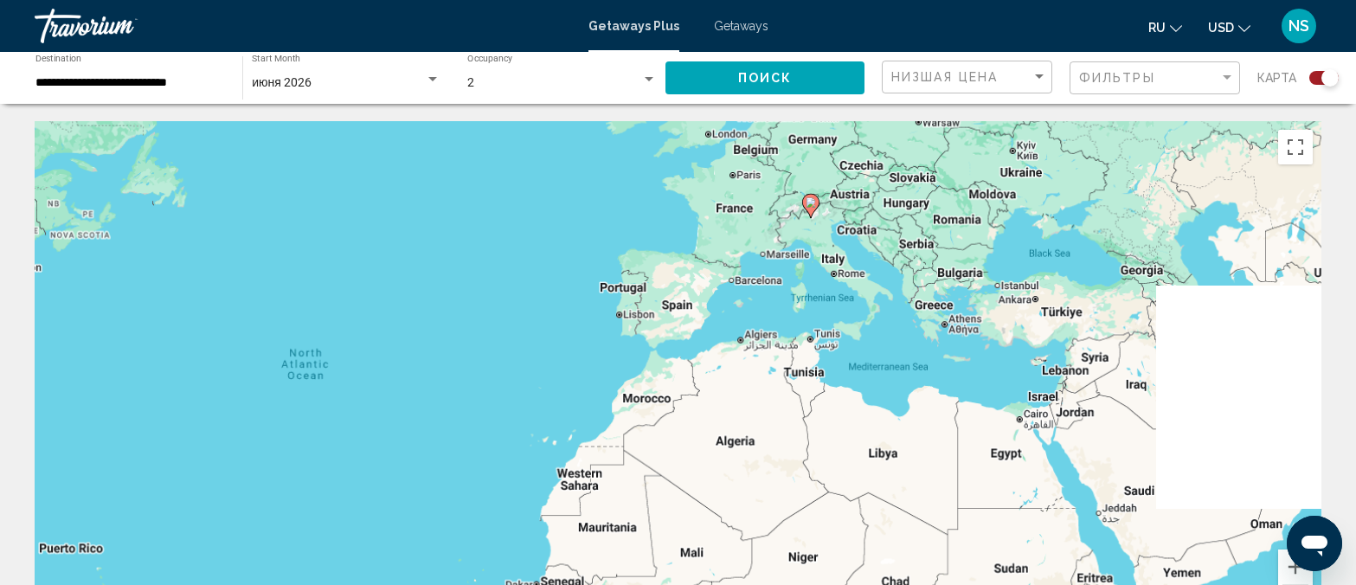
drag, startPoint x: 932, startPoint y: 303, endPoint x: 593, endPoint y: 340, distance: 341.2
click at [646, 331] on div "To activate drag with keyboard, press Alt + Enter. Once in keyboard drag state,…" at bounding box center [678, 380] width 1287 height 519
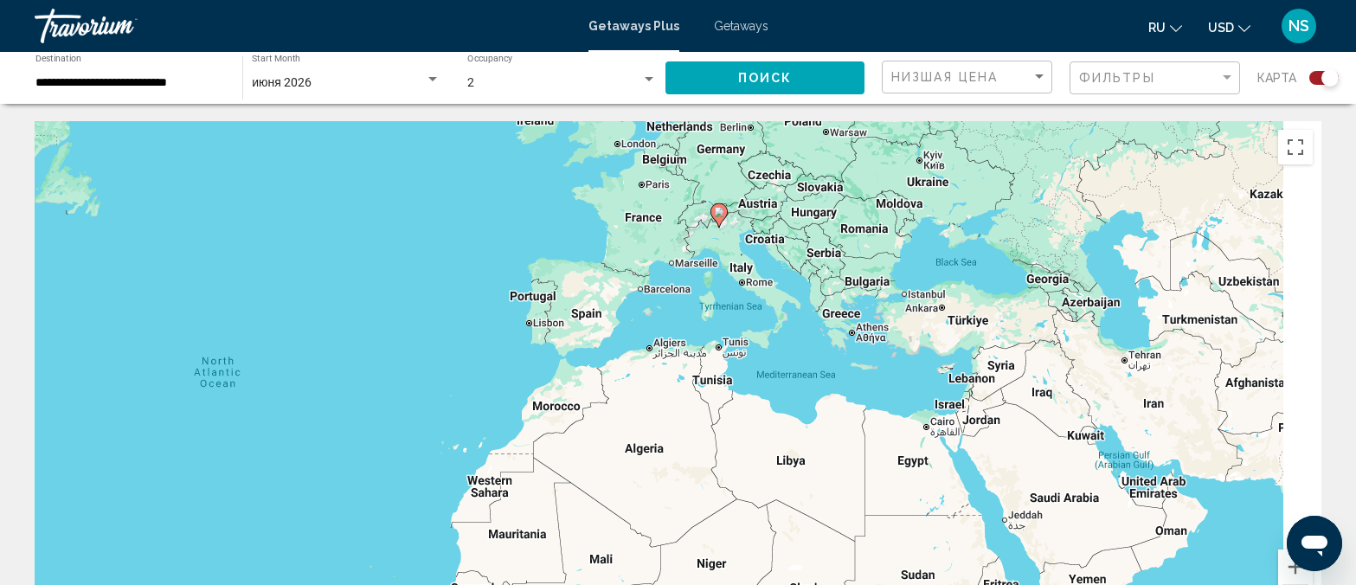
drag, startPoint x: 593, startPoint y: 340, endPoint x: 434, endPoint y: 338, distance: 158.4
click at [524, 344] on div "To activate drag with keyboard, press Alt + Enter. Once in keyboard drag state,…" at bounding box center [678, 380] width 1287 height 519
click at [512, 341] on div "To activate drag with keyboard, press Alt + Enter. Once in keyboard drag state,…" at bounding box center [678, 380] width 1287 height 519
click at [463, 339] on div "To activate drag with keyboard, press Alt + Enter. Once in keyboard drag state,…" at bounding box center [678, 380] width 1287 height 519
drag, startPoint x: 434, startPoint y: 338, endPoint x: 396, endPoint y: 336, distance: 38.2
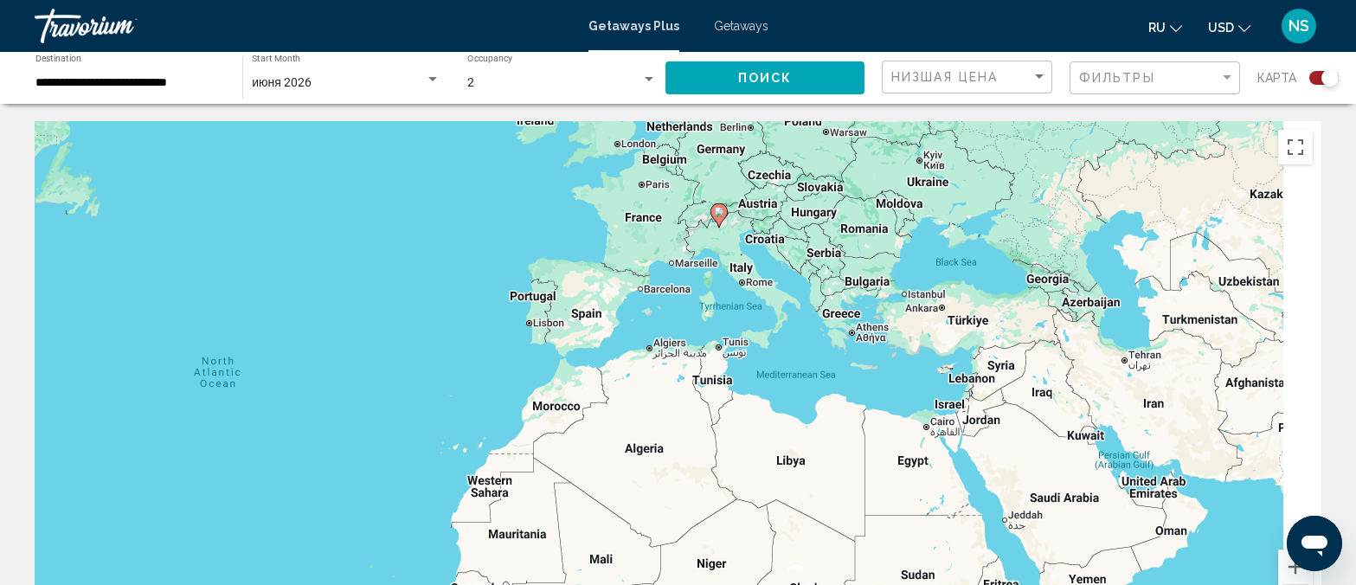
click at [416, 337] on div "To activate drag with keyboard, press Alt + Enter. Once in keyboard drag state,…" at bounding box center [678, 380] width 1287 height 519
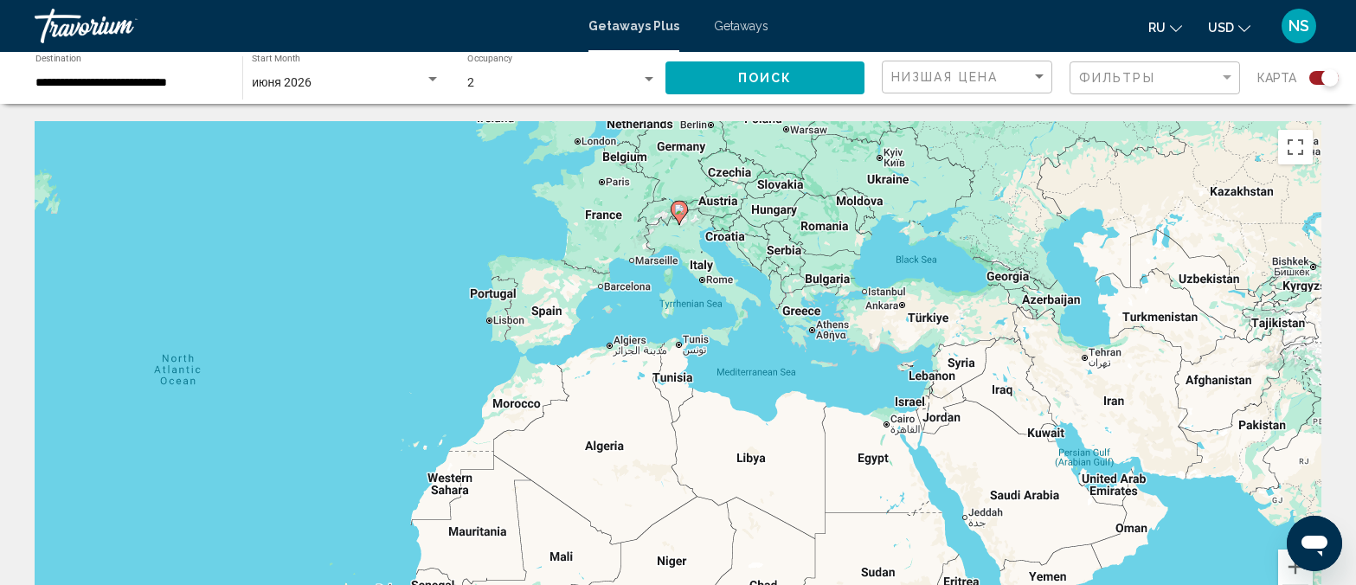
drag, startPoint x: 396, startPoint y: 336, endPoint x: 360, endPoint y: 334, distance: 36.4
click at [360, 334] on div "To activate drag with keyboard, press Alt + Enter. Once in keyboard drag state,…" at bounding box center [678, 380] width 1287 height 519
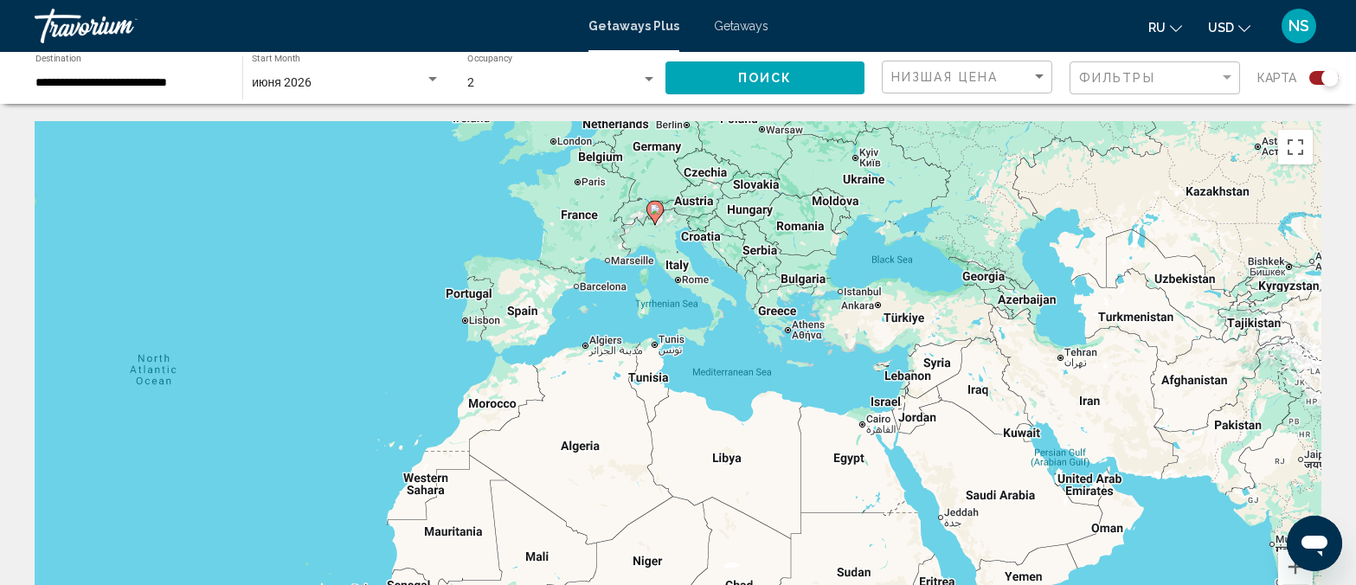
click at [223, 337] on div "To activate drag with keyboard, press Alt + Enter. Once in keyboard drag state,…" at bounding box center [678, 380] width 1287 height 519
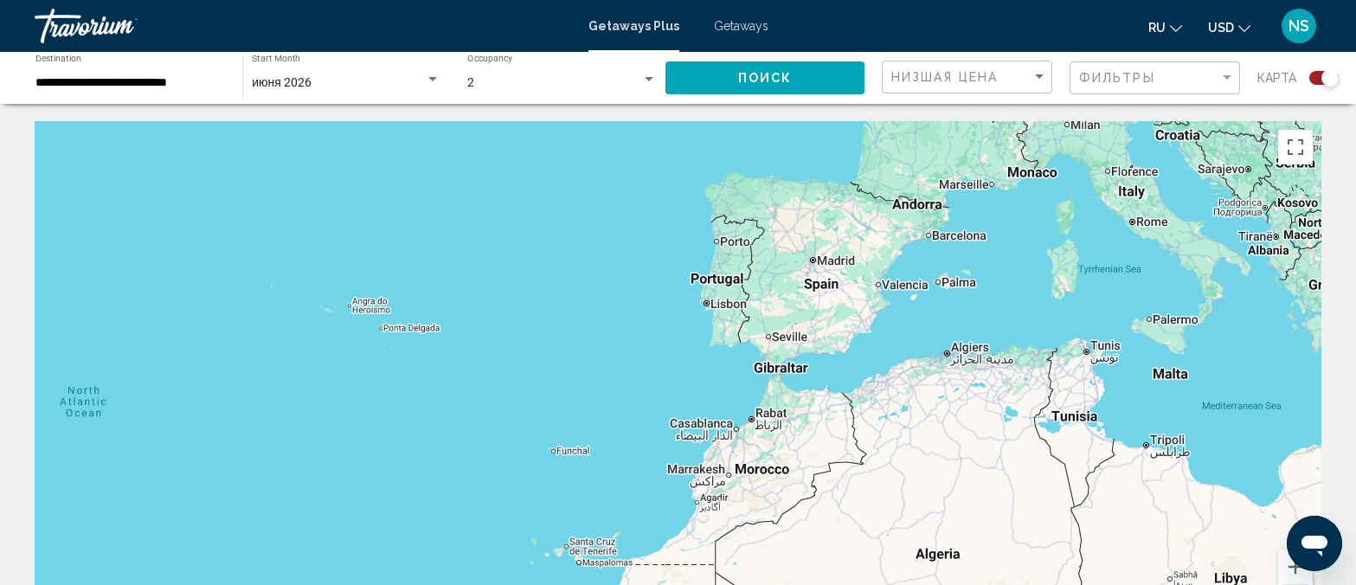
scroll to position [341, 0]
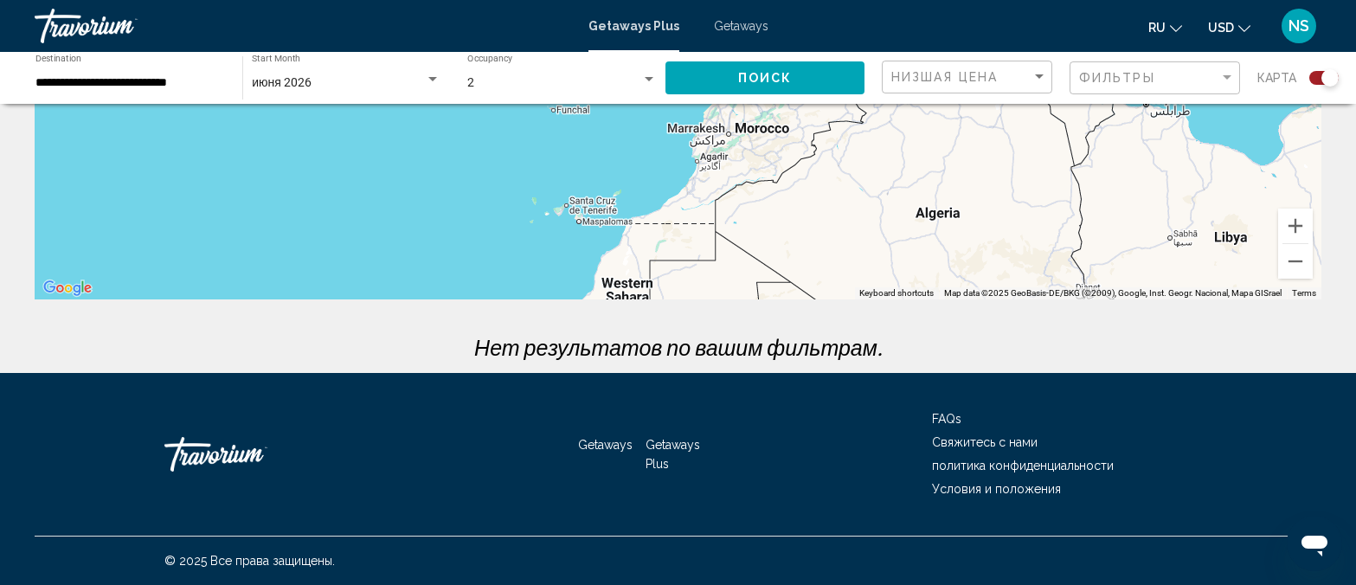
click at [663, 442] on span "Getaways Plus" at bounding box center [673, 454] width 55 height 33
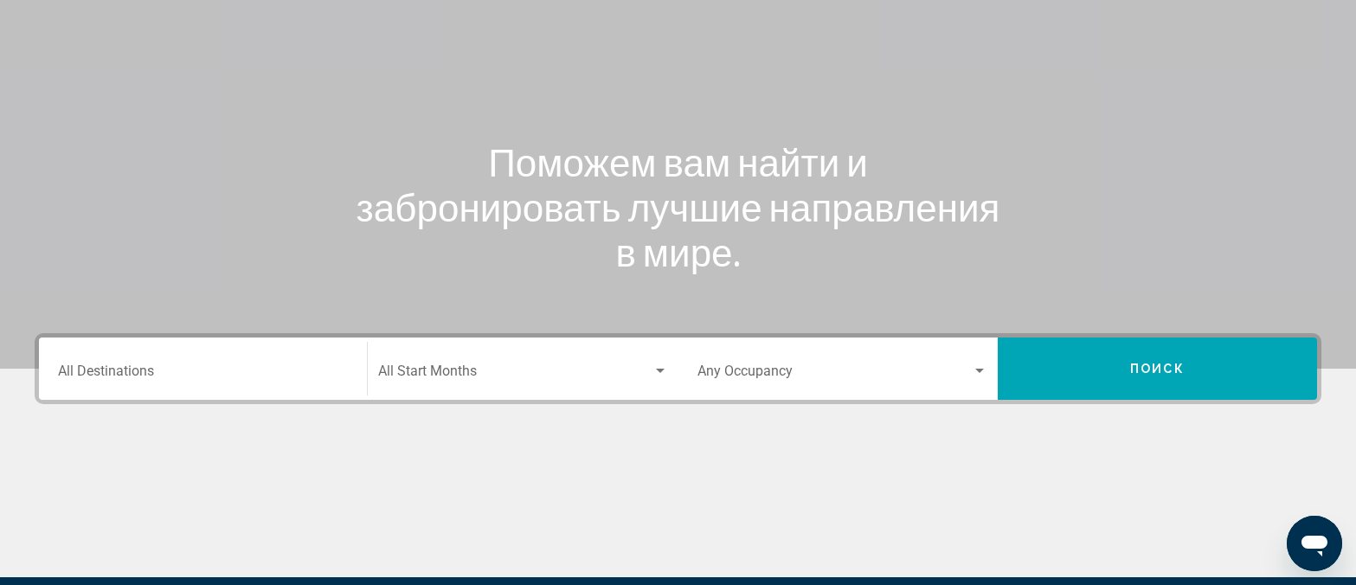
scroll to position [353, 0]
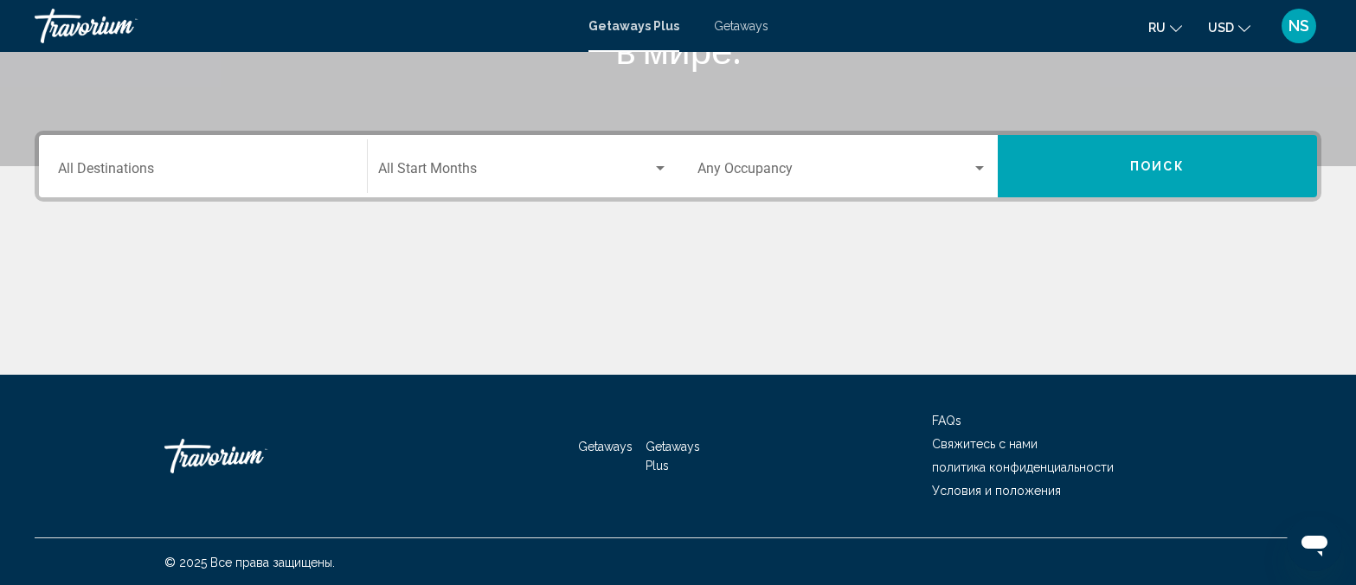
click at [313, 166] on input "Destination All Destinations" at bounding box center [203, 172] width 290 height 16
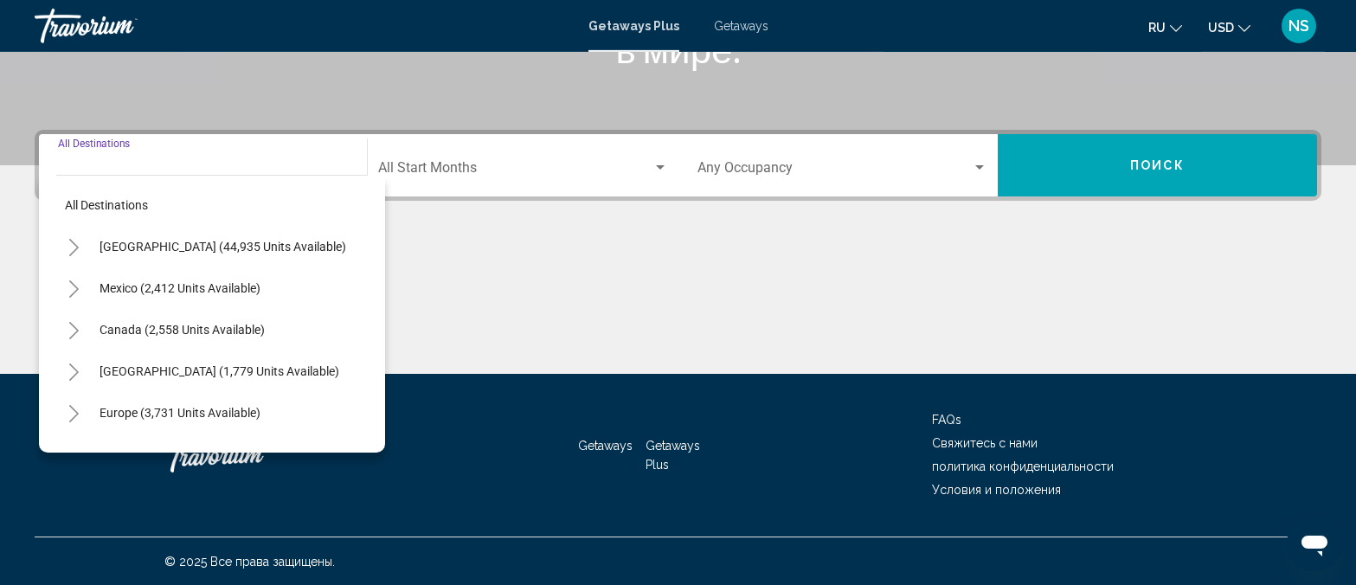
scroll to position [355, 0]
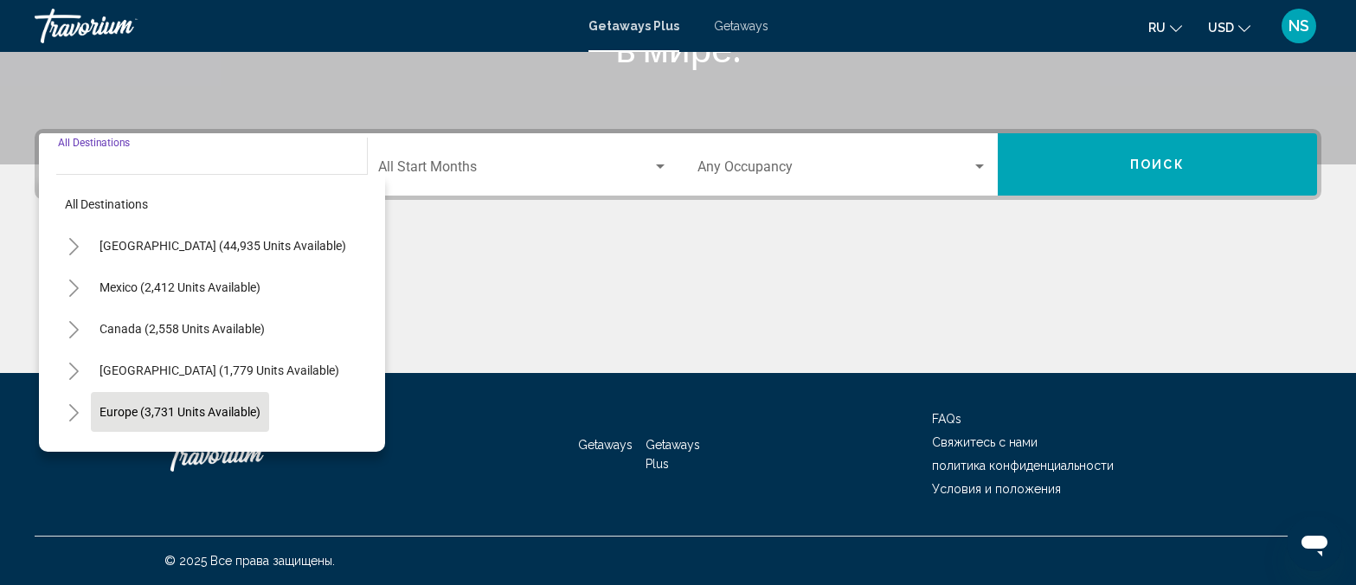
click at [185, 409] on span "Europe (3,731 units available)" at bounding box center [180, 412] width 161 height 14
type input "**********"
click at [185, 409] on div "Getaways Getaways Plus FAQs Свяжитесь с нами политика конфиденциальности Услови…" at bounding box center [678, 454] width 1287 height 163
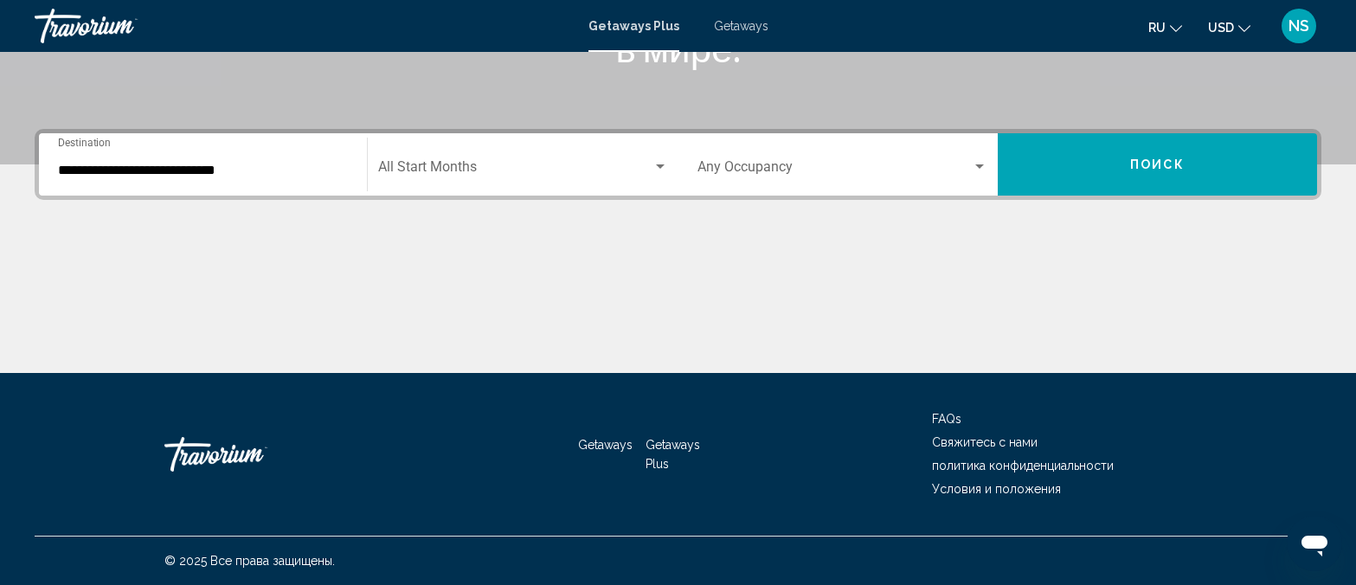
click at [660, 162] on div "Search widget" at bounding box center [660, 167] width 16 height 14
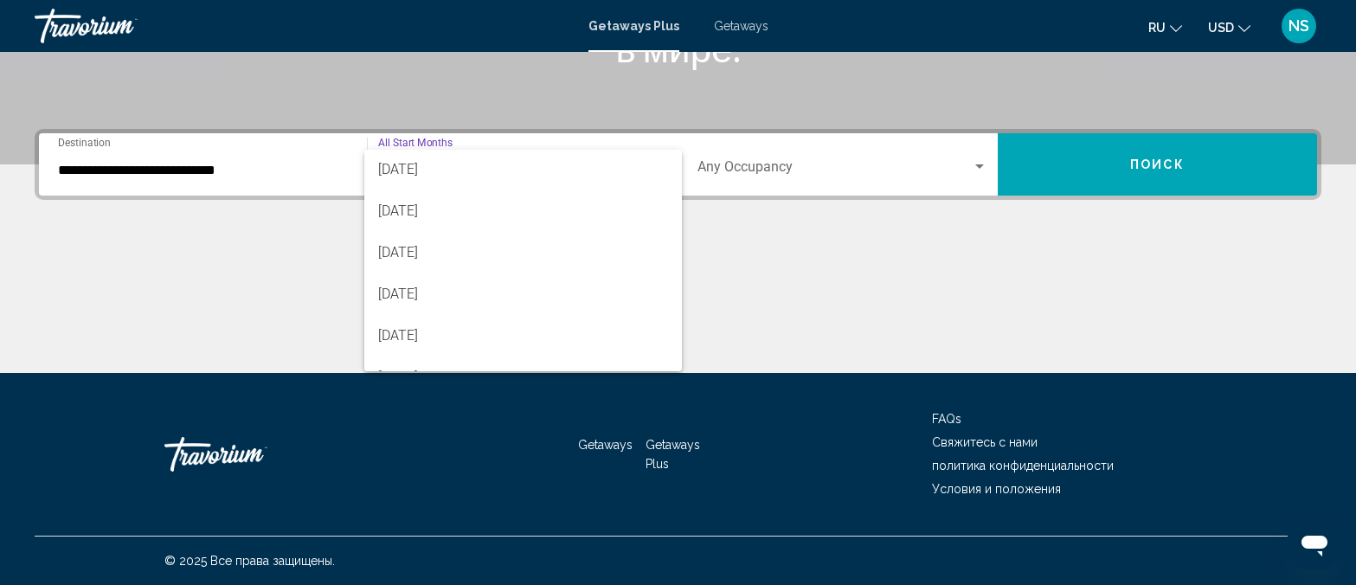
scroll to position [360, 0]
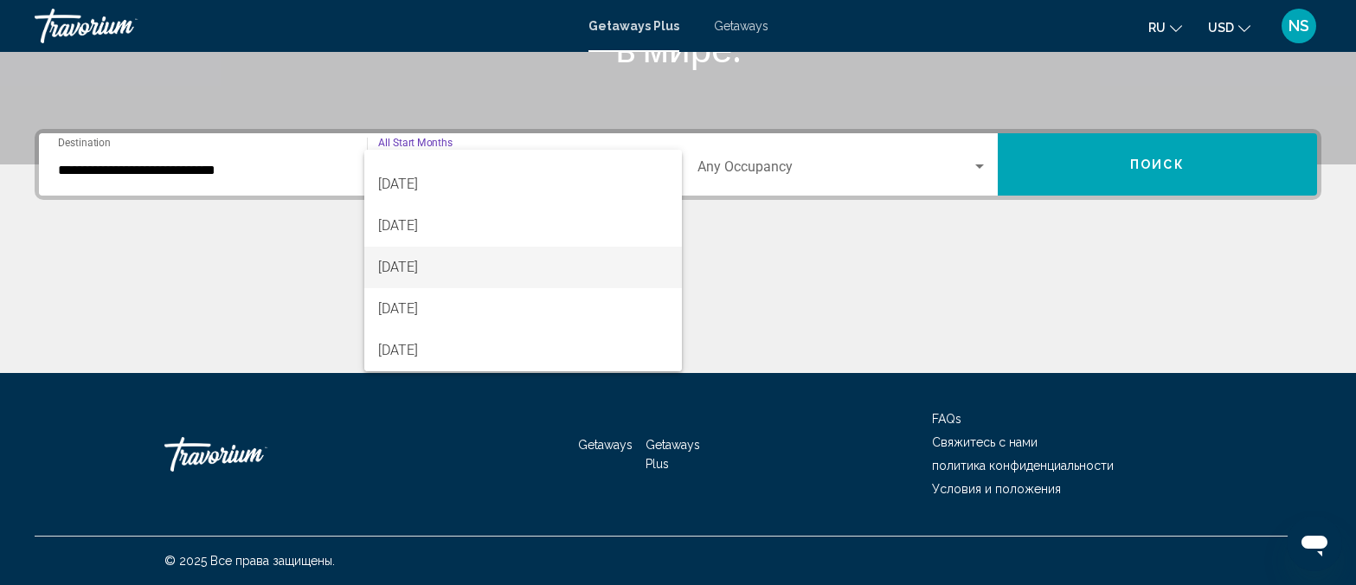
click at [454, 260] on span "June 2026" at bounding box center [522, 268] width 289 height 42
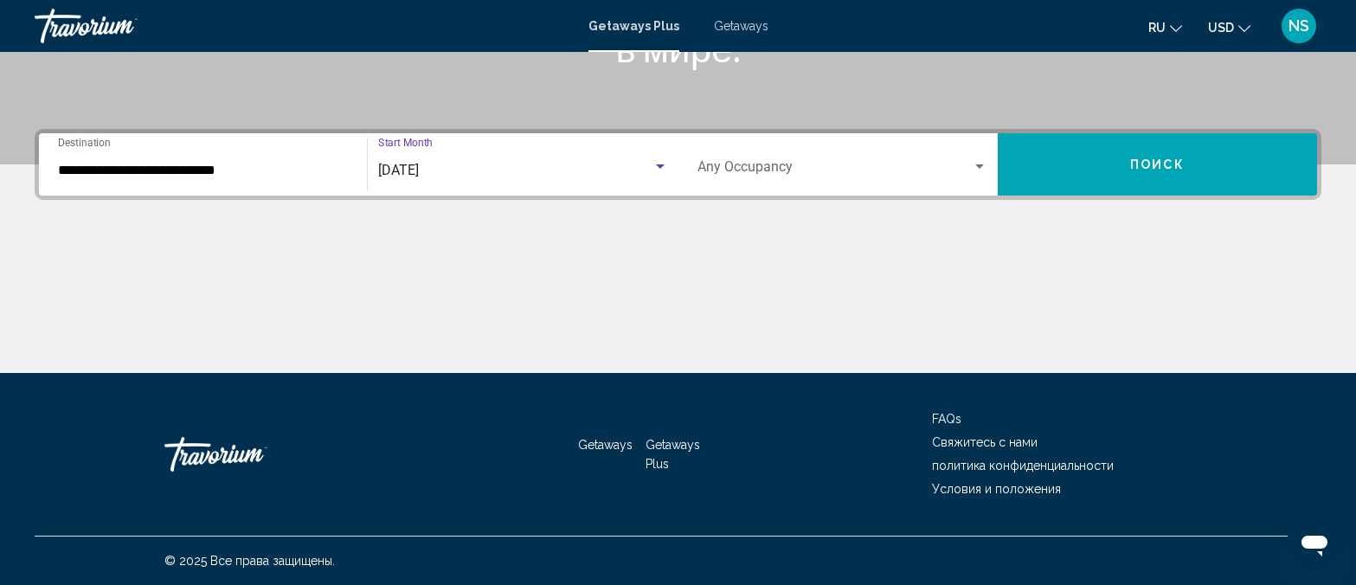
click at [912, 165] on span "Search widget" at bounding box center [834, 171] width 274 height 16
click at [860, 170] on span "Search widget" at bounding box center [834, 171] width 274 height 16
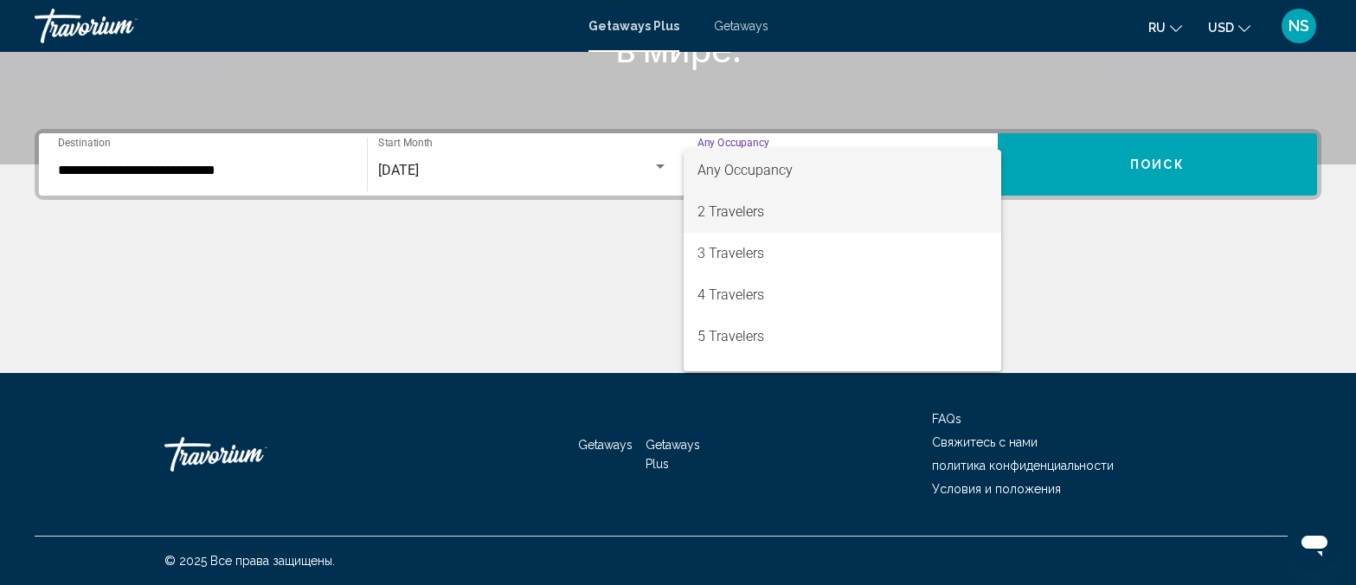
click at [755, 209] on span "2 Travelers" at bounding box center [842, 212] width 290 height 42
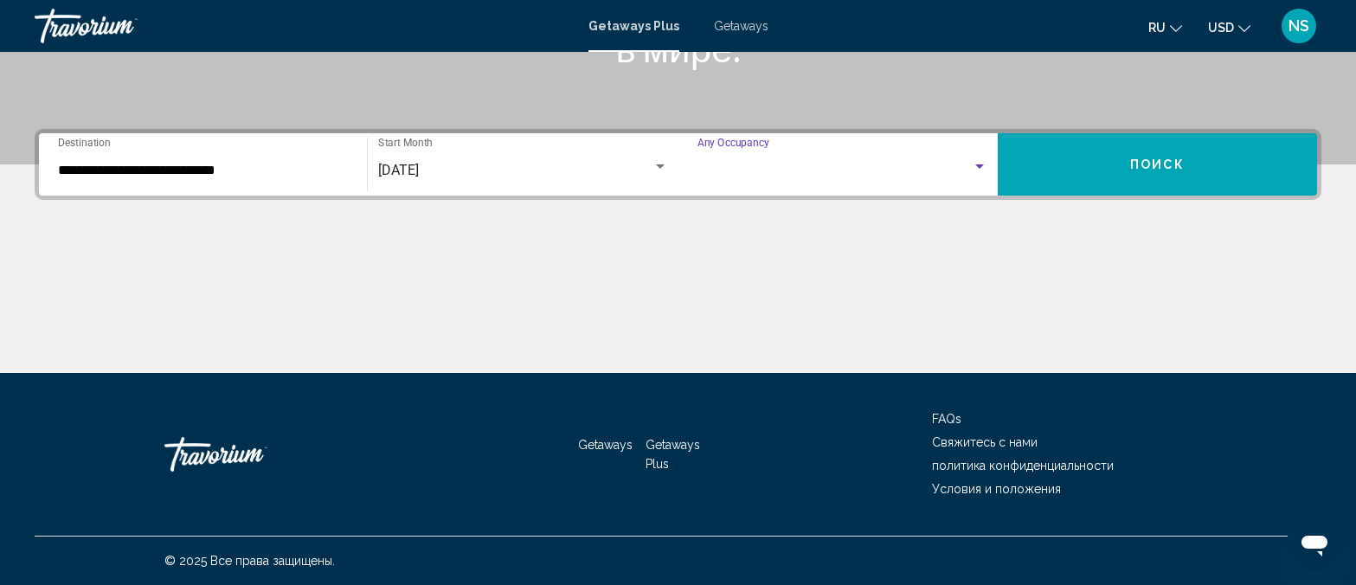
click at [755, 209] on div "**********" at bounding box center [678, 251] width 1356 height 244
click at [1065, 164] on button "Поиск" at bounding box center [1157, 164] width 319 height 62
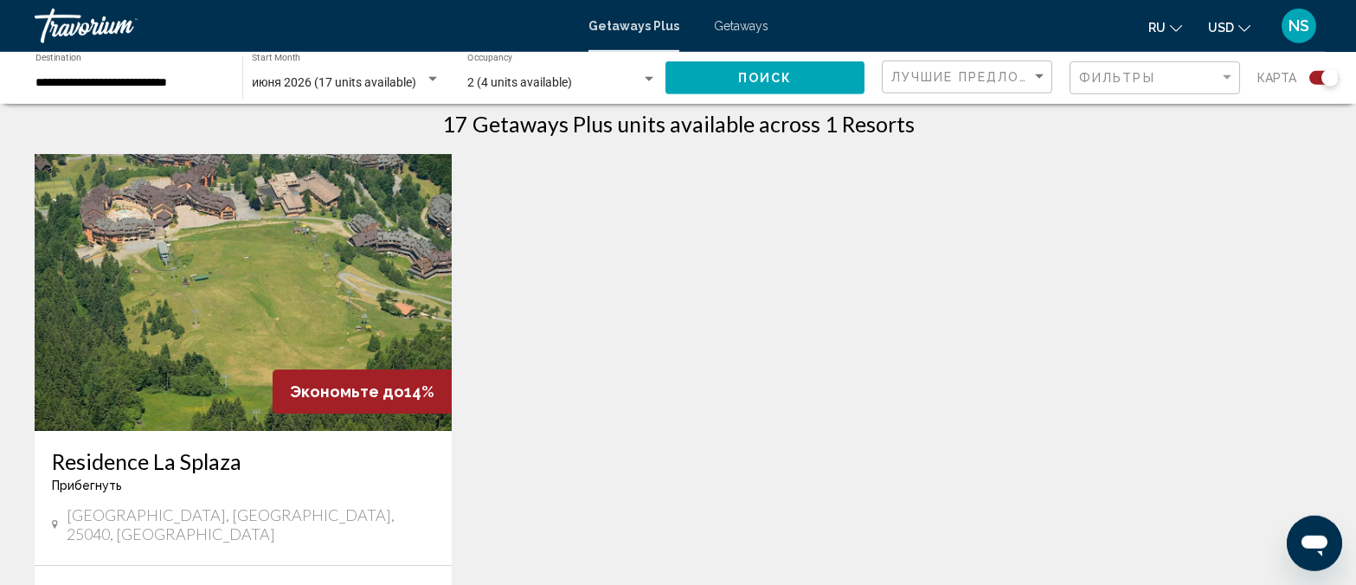
scroll to position [530, 0]
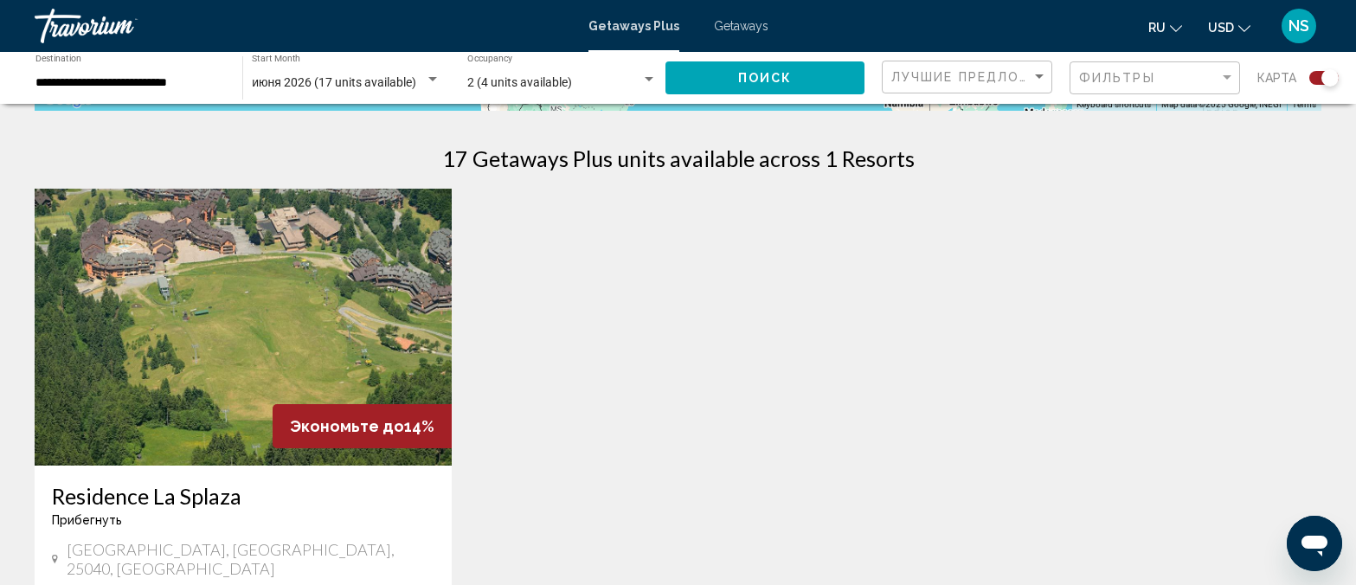
click at [272, 261] on img "Main content" at bounding box center [243, 327] width 417 height 277
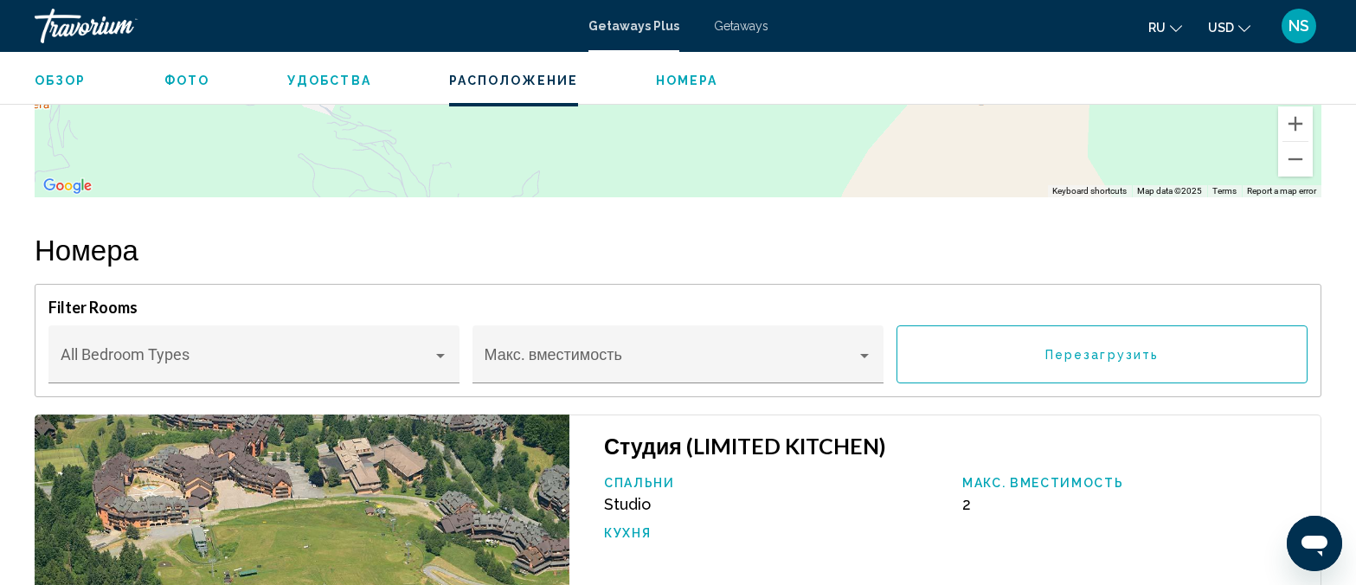
scroll to position [2294, 0]
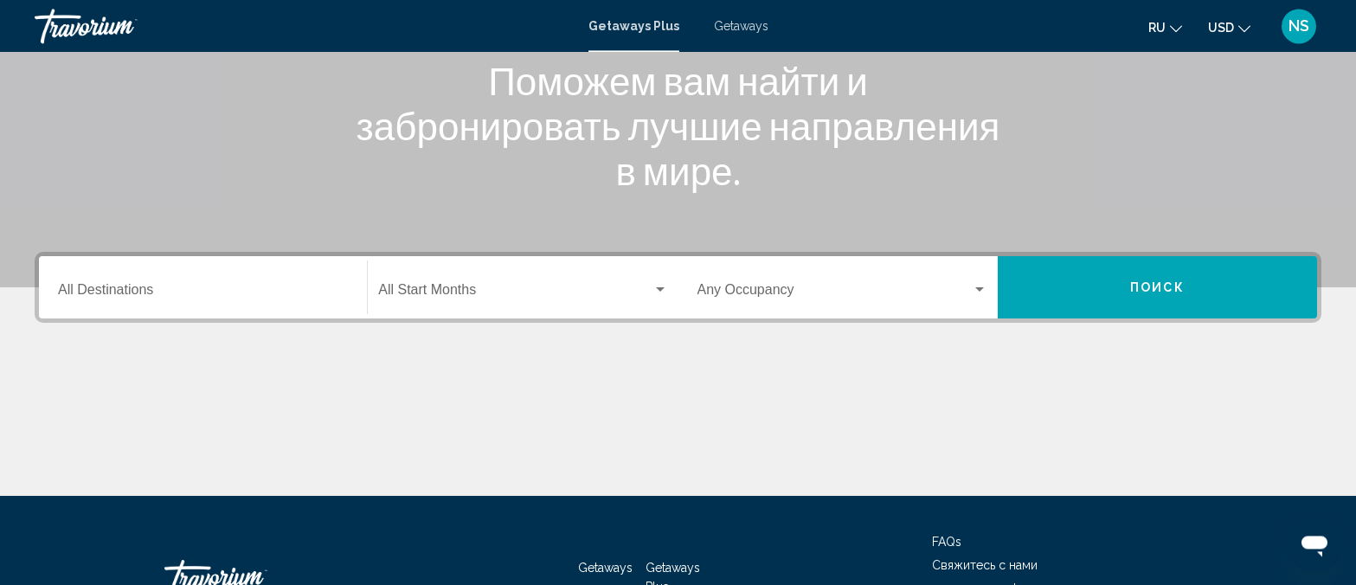
scroll to position [355, 0]
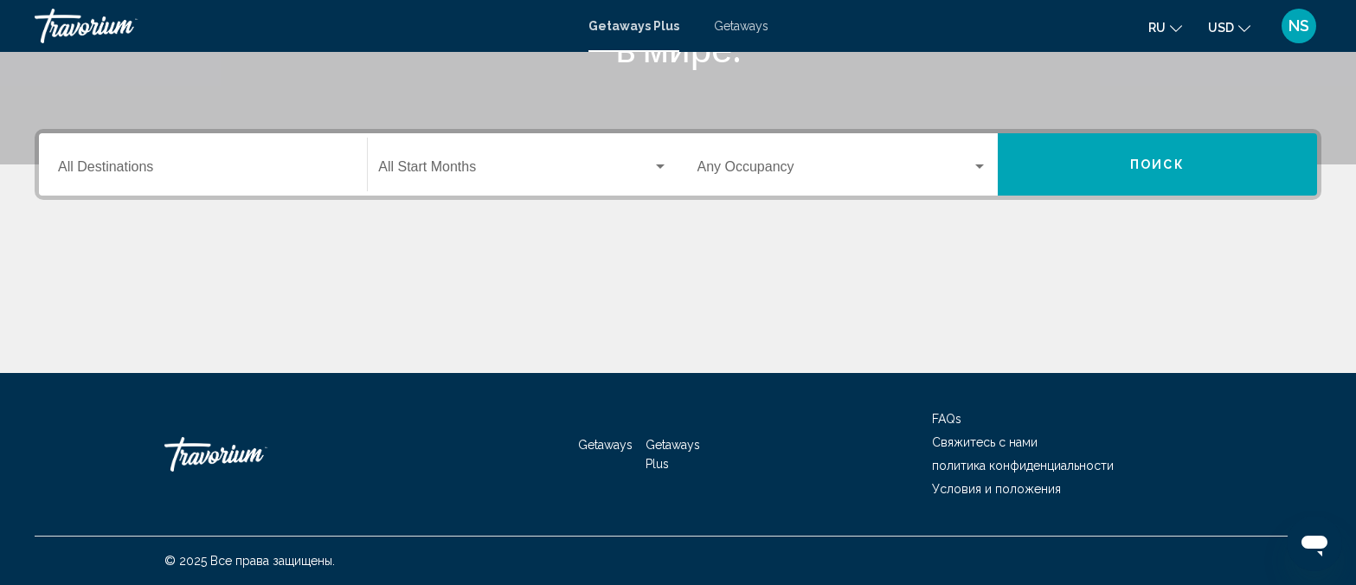
click at [591, 446] on span "Getaways" at bounding box center [605, 445] width 55 height 14
